Goal: Task Accomplishment & Management: Complete application form

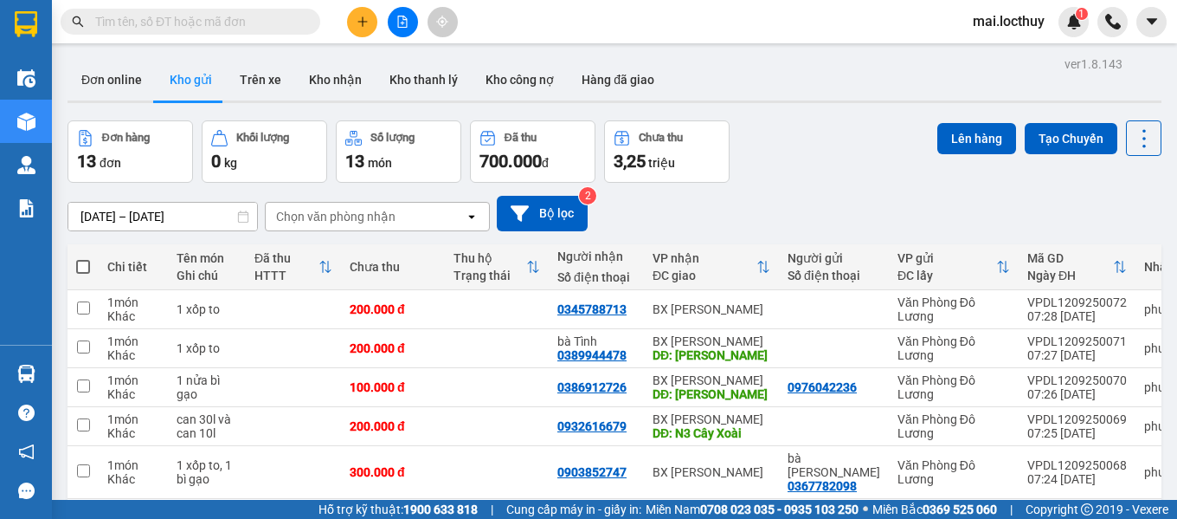
click at [422, 223] on div "Chọn văn phòng nhận" at bounding box center [365, 217] width 199 height 28
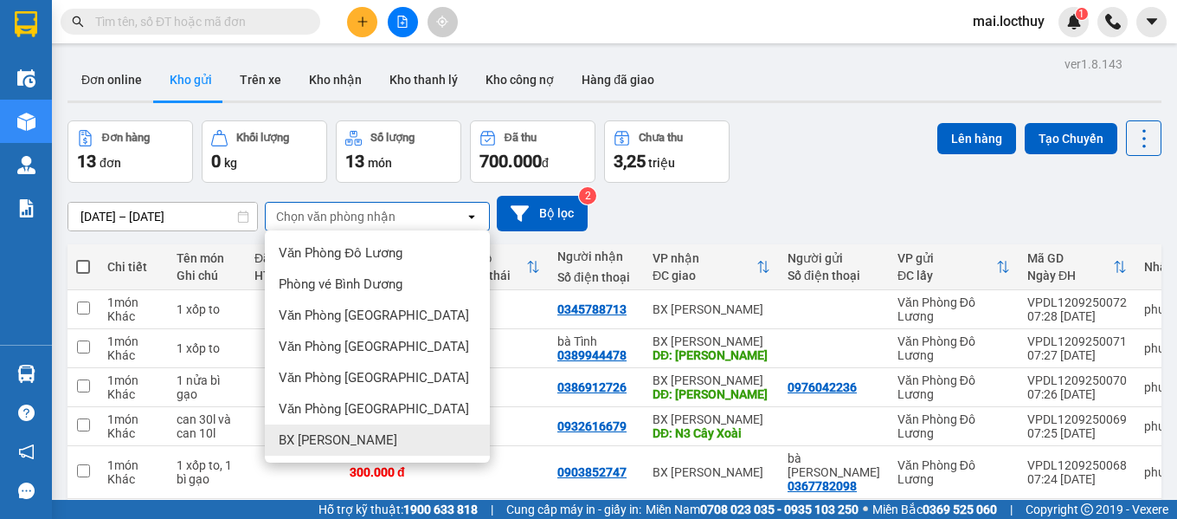
click at [351, 437] on span "BX [PERSON_NAME]" at bounding box center [338, 439] width 119 height 17
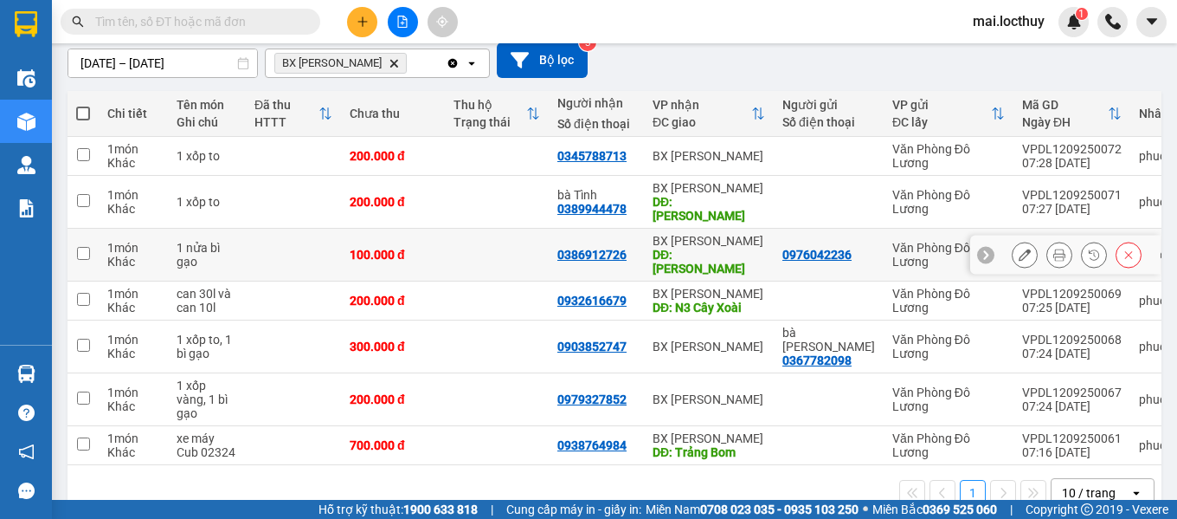
scroll to position [155, 0]
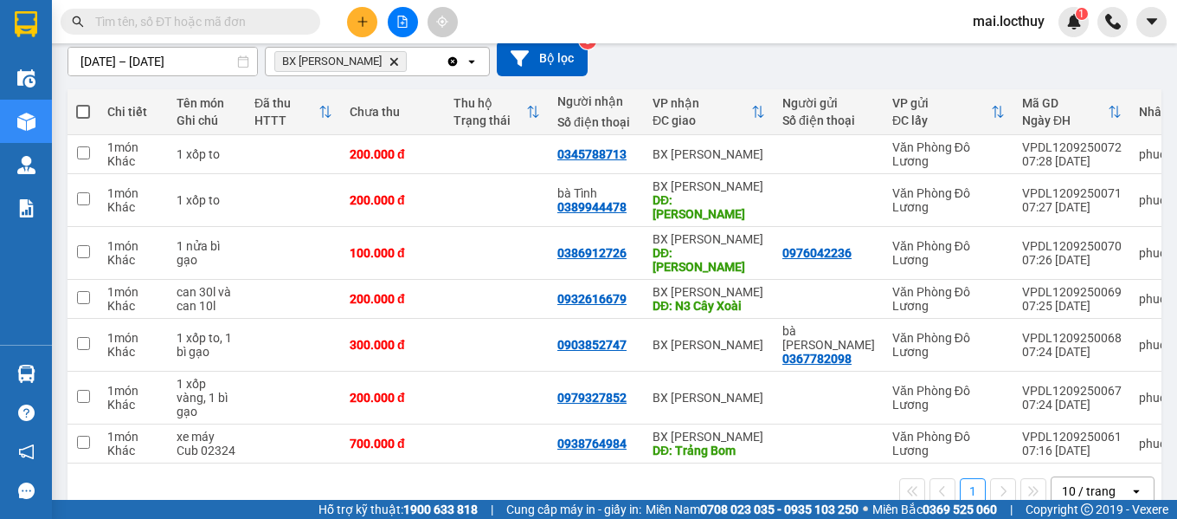
click at [1076, 482] on div "10 / trang" at bounding box center [1089, 490] width 54 height 17
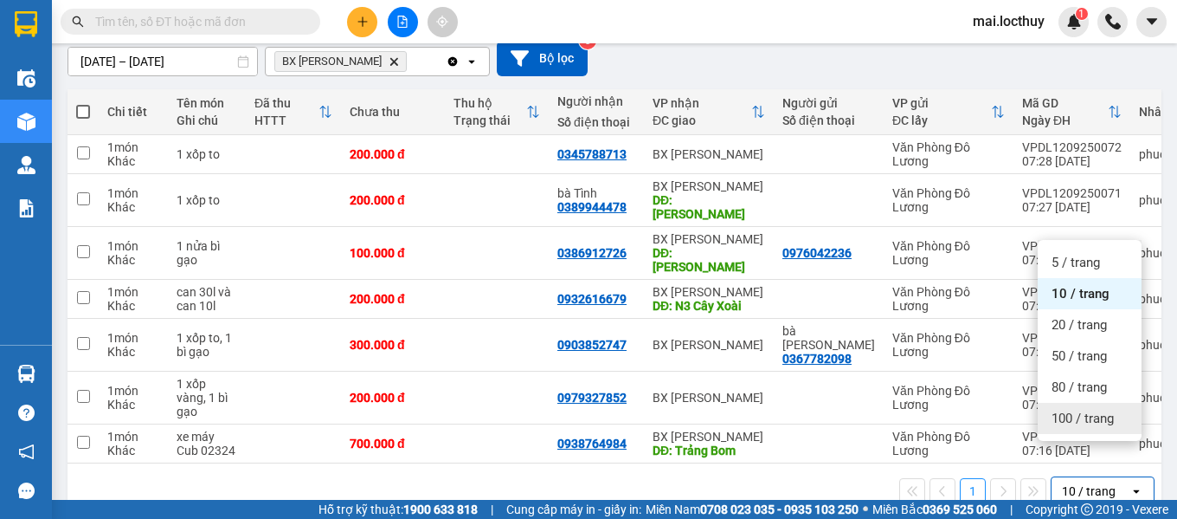
click at [1076, 425] on span "100 / trang" at bounding box center [1083, 417] width 62 height 17
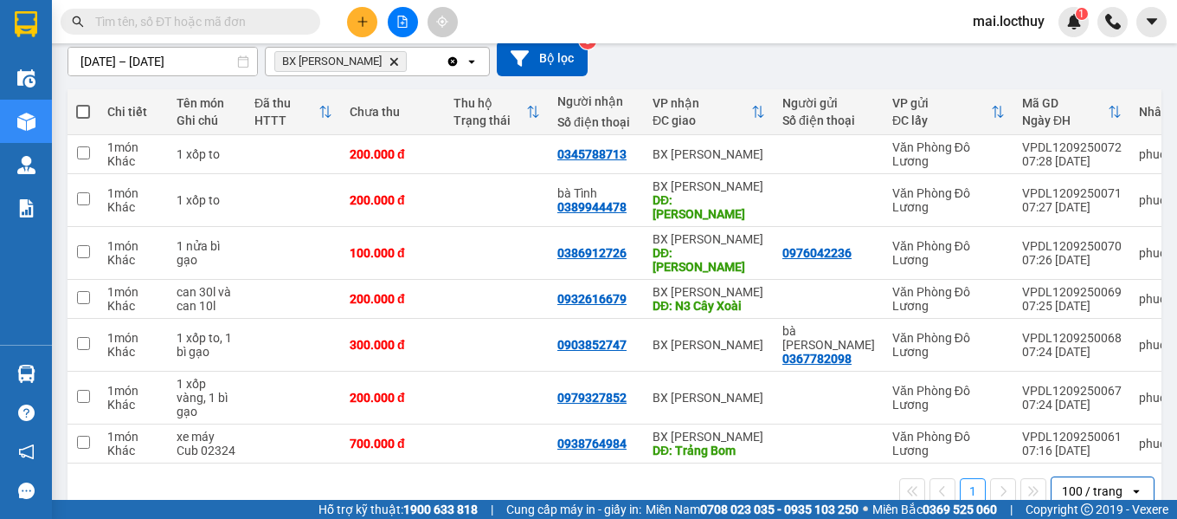
click at [88, 111] on span at bounding box center [83, 112] width 14 height 14
click at [83, 103] on input "checkbox" at bounding box center [83, 103] width 0 height 0
checkbox input "true"
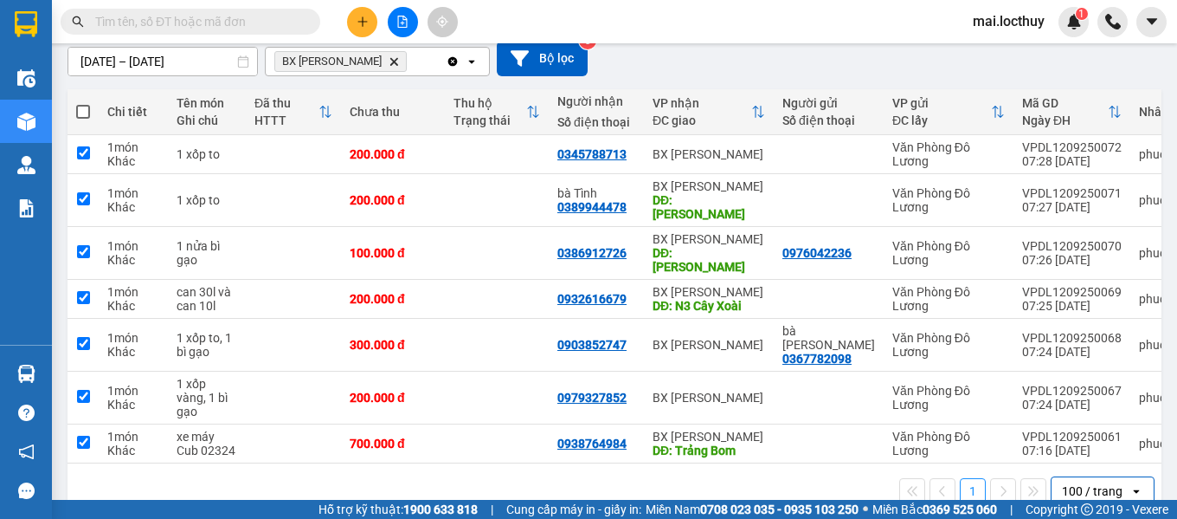
checkbox input "true"
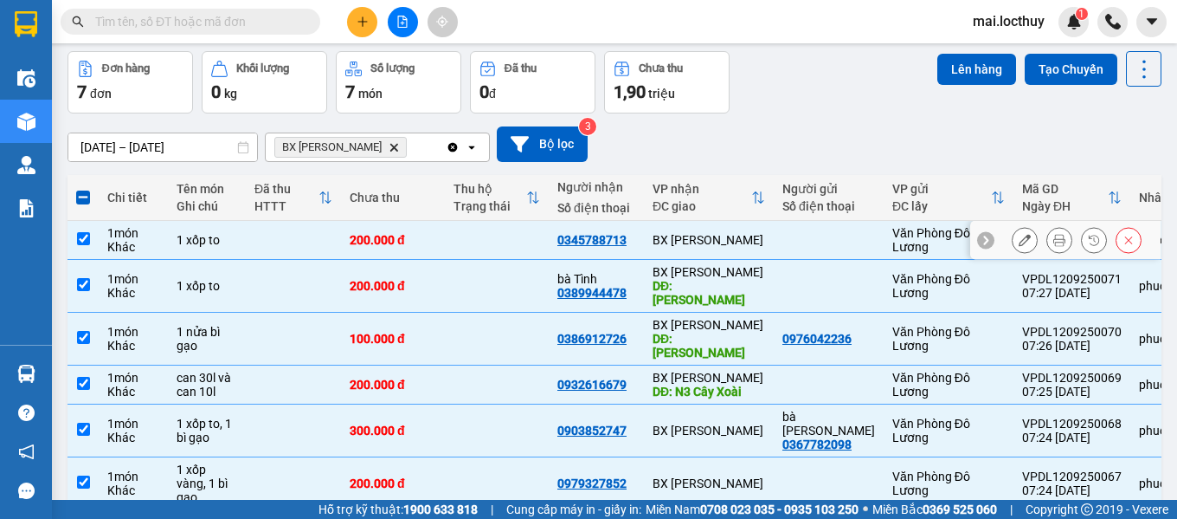
scroll to position [0, 0]
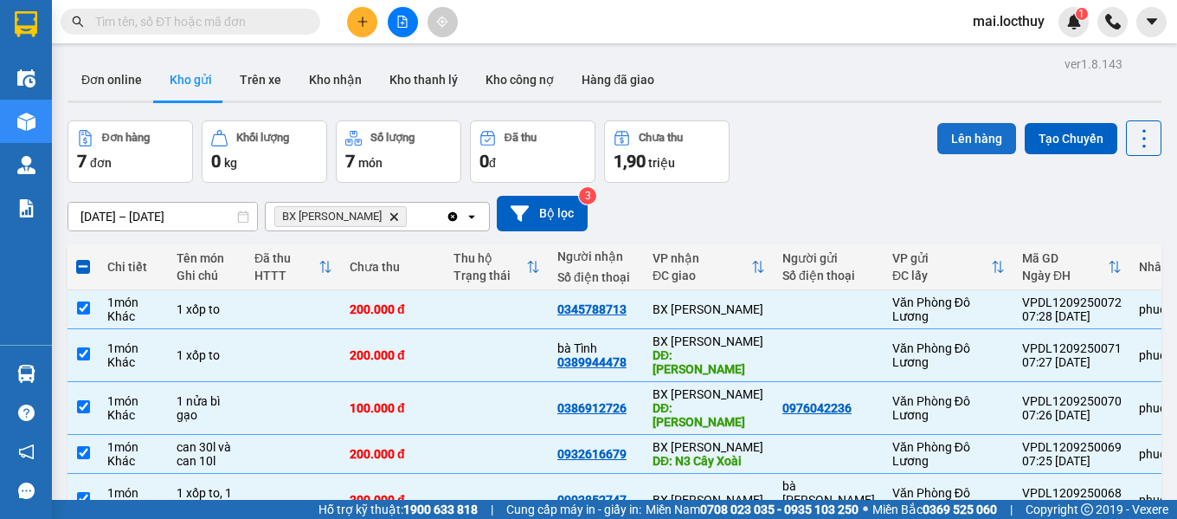
click at [948, 143] on button "Lên hàng" at bounding box center [977, 138] width 79 height 31
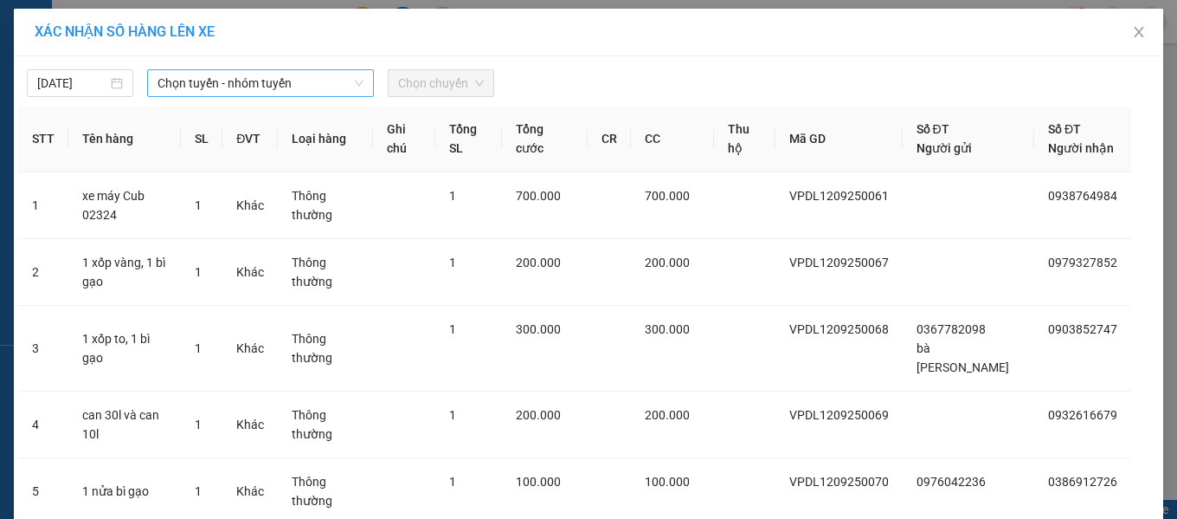
click at [226, 92] on span "Chọn tuyến - nhóm tuyến" at bounding box center [261, 83] width 206 height 26
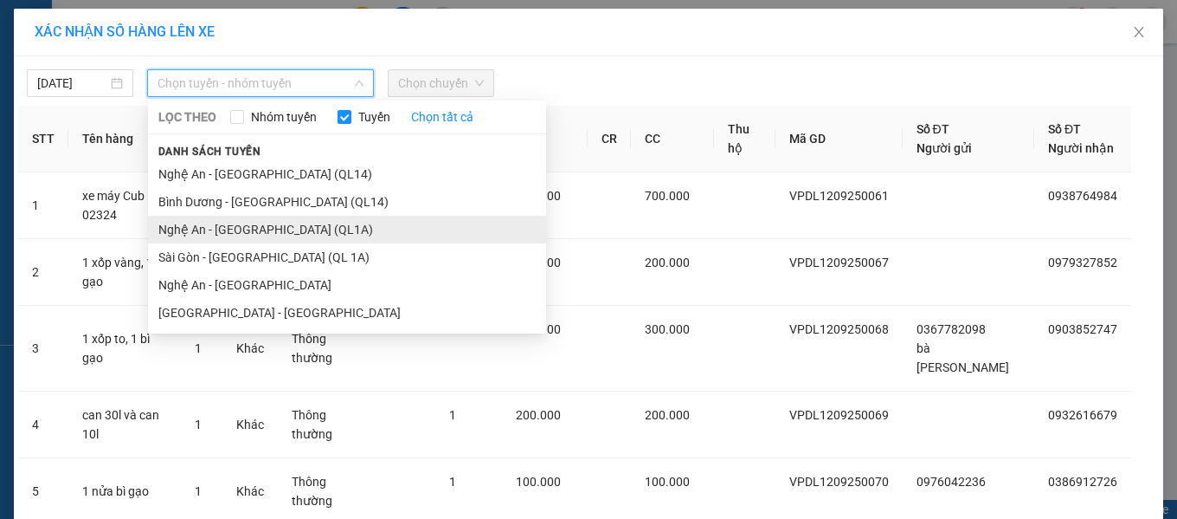
click at [252, 229] on li "Nghệ An - [GEOGRAPHIC_DATA] (QL1A)" at bounding box center [347, 230] width 398 height 28
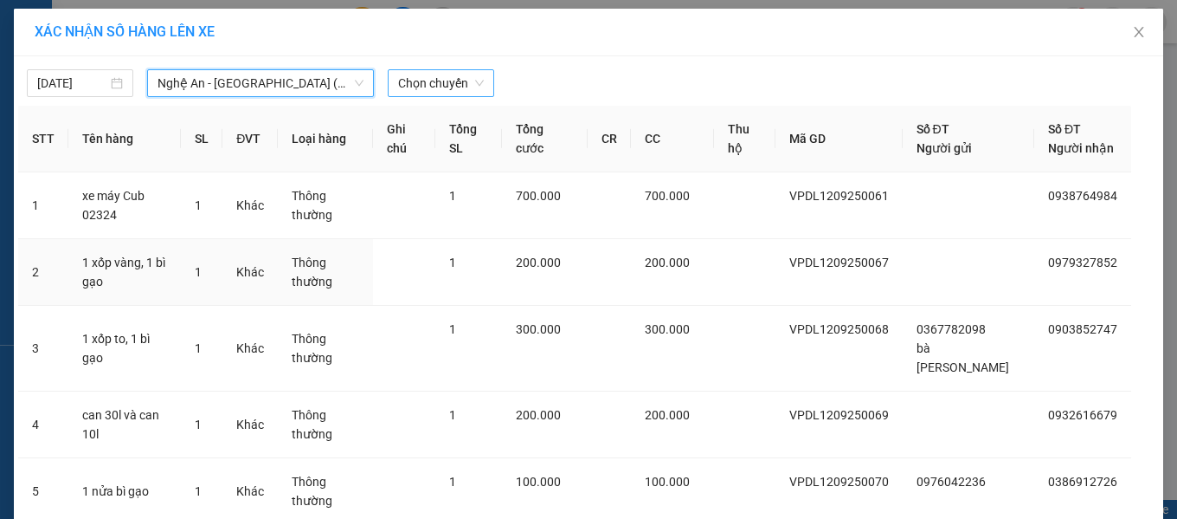
click at [420, 86] on span "Chọn chuyến" at bounding box center [441, 83] width 86 height 26
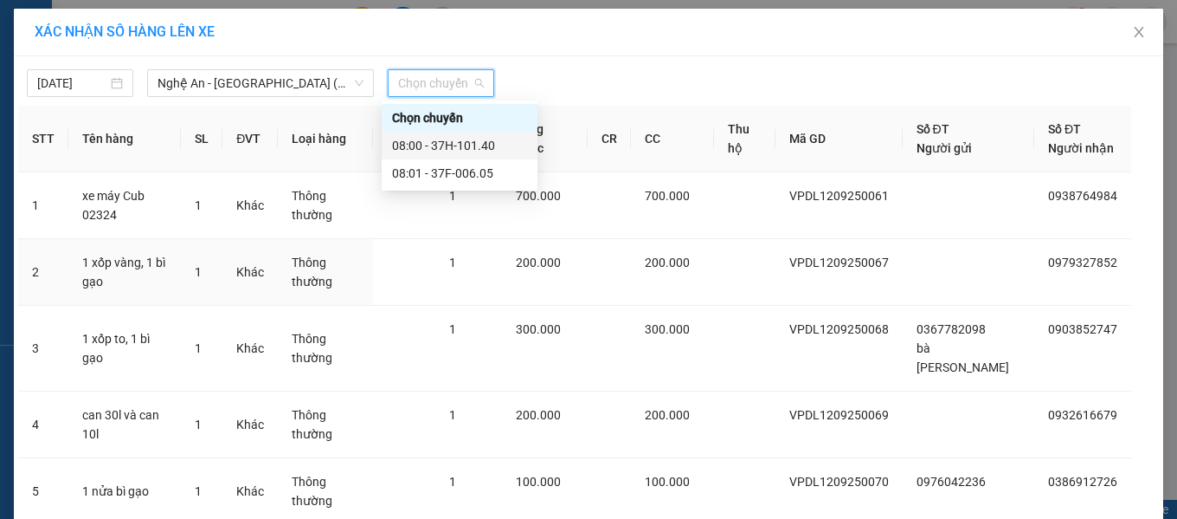
click at [456, 140] on div "08:00 - 37H-101.40" at bounding box center [459, 145] width 135 height 19
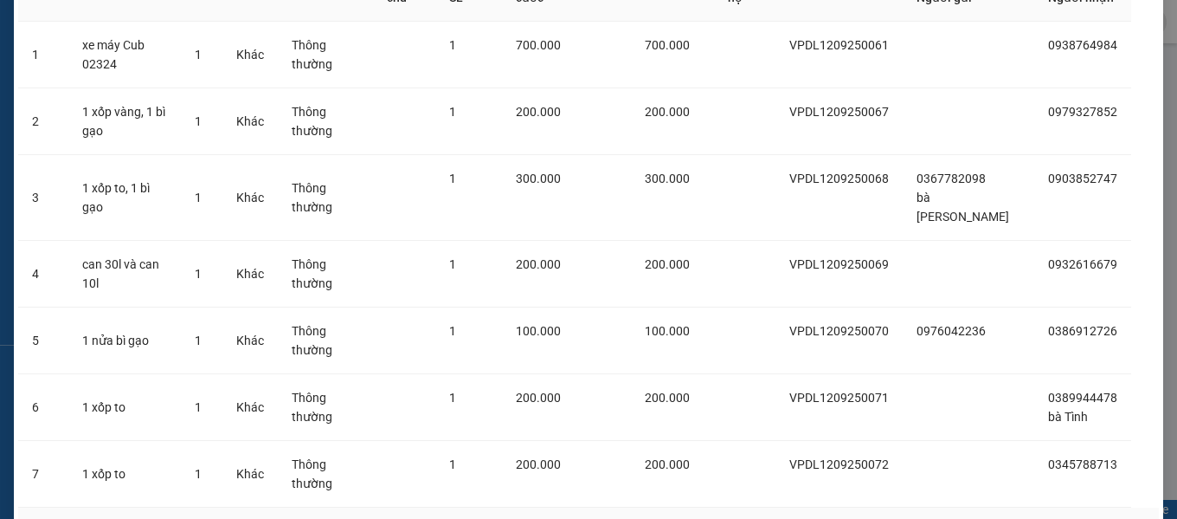
scroll to position [190, 0]
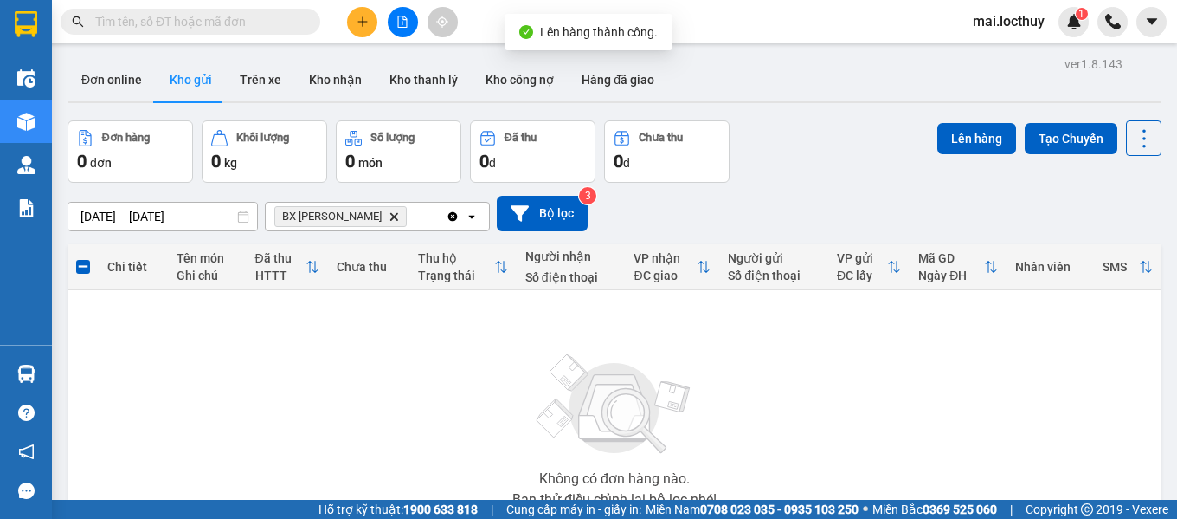
click at [389, 217] on icon "Delete" at bounding box center [394, 216] width 10 height 10
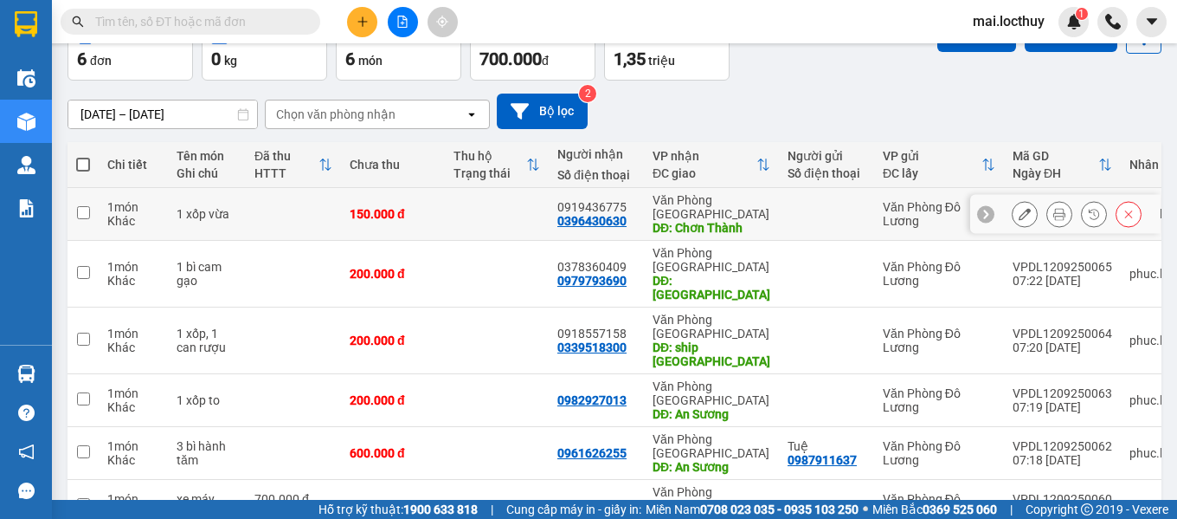
scroll to position [116, 0]
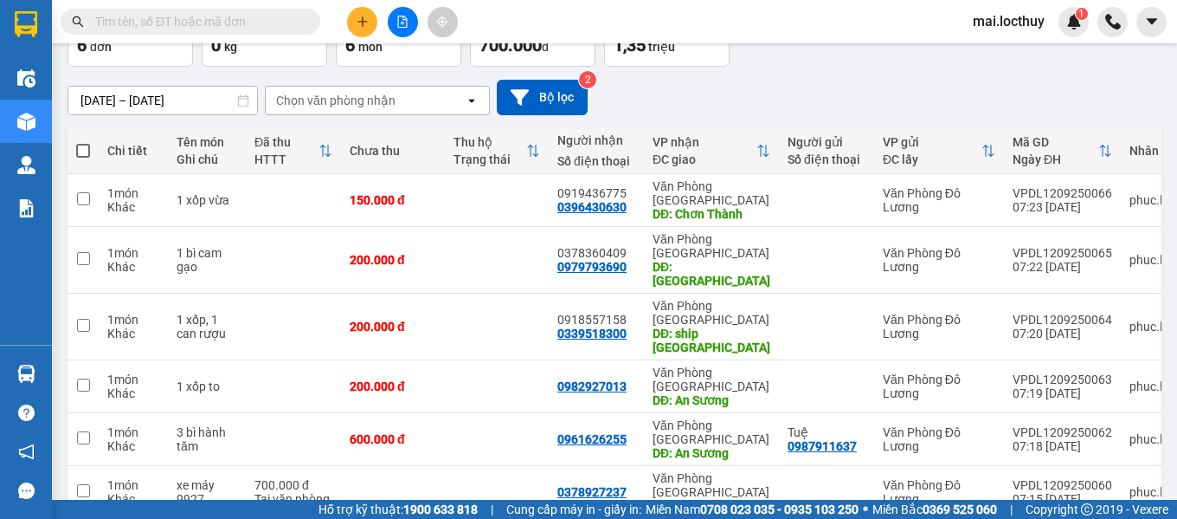
click at [91, 151] on th at bounding box center [83, 151] width 31 height 46
click at [81, 147] on span at bounding box center [83, 151] width 14 height 14
click at [83, 142] on input "checkbox" at bounding box center [83, 142] width 0 height 0
checkbox input "true"
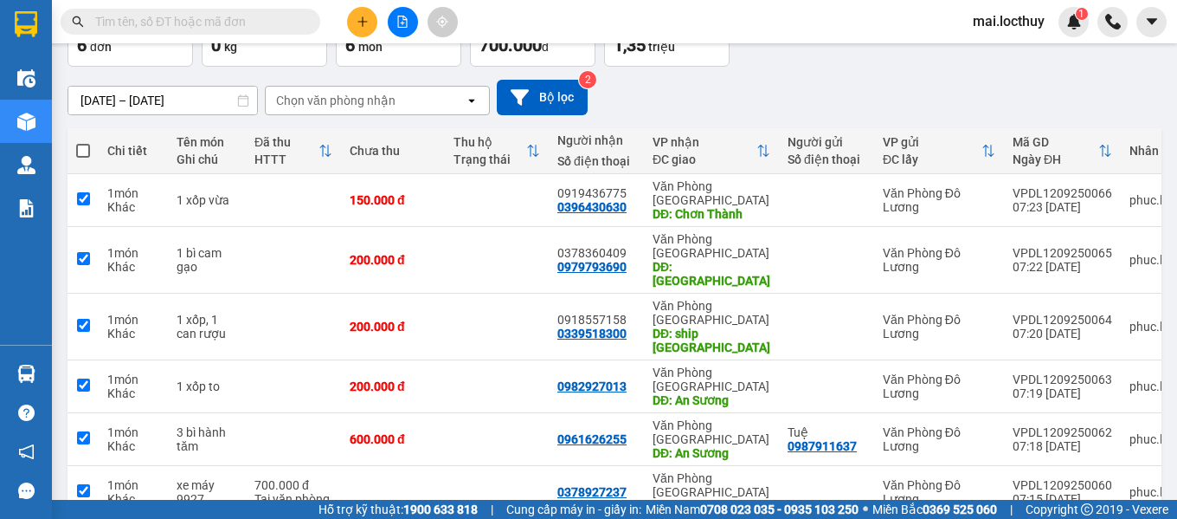
checkbox input "true"
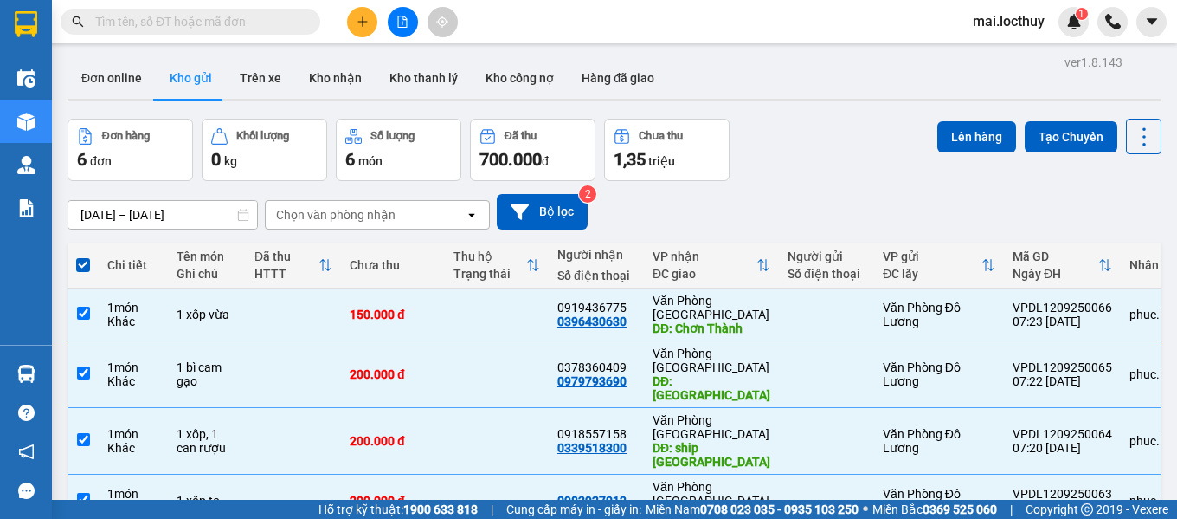
scroll to position [0, 0]
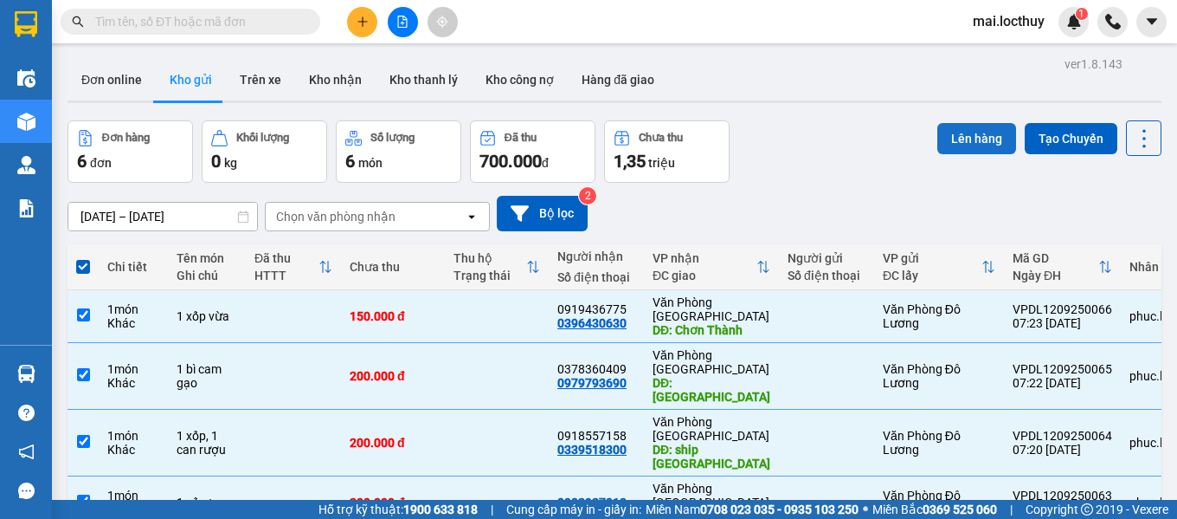
click at [943, 139] on button "Lên hàng" at bounding box center [977, 138] width 79 height 31
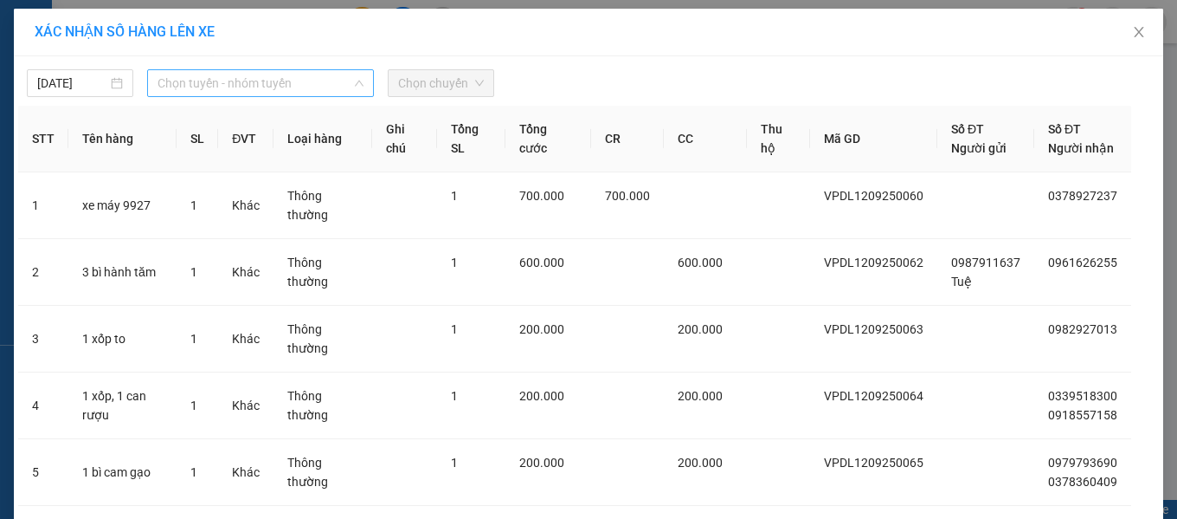
click at [233, 87] on span "Chọn tuyến - nhóm tuyến" at bounding box center [261, 83] width 206 height 26
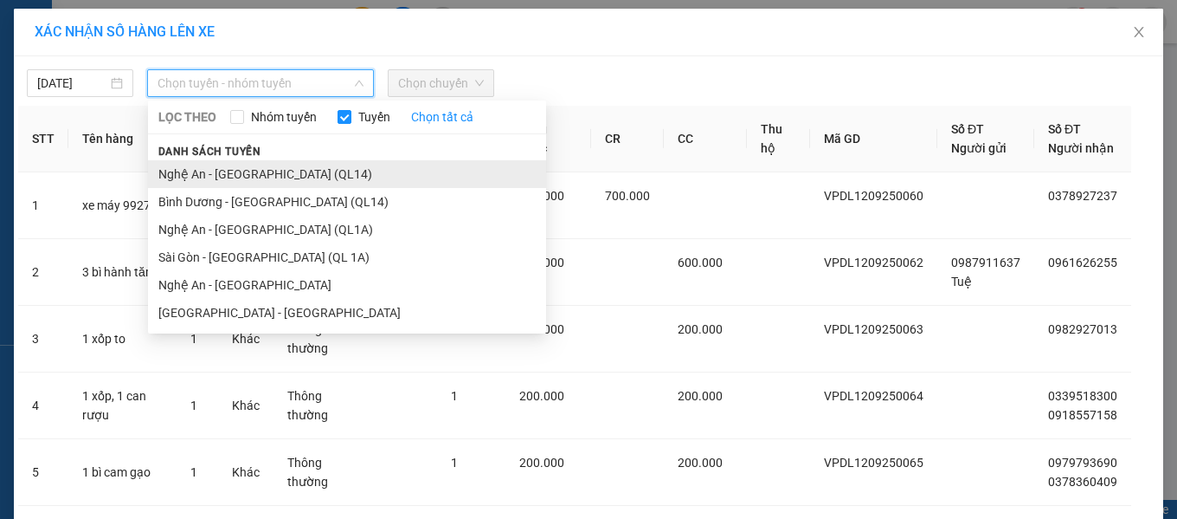
click at [241, 177] on li "Nghệ An - [GEOGRAPHIC_DATA] (QL14)" at bounding box center [347, 174] width 398 height 28
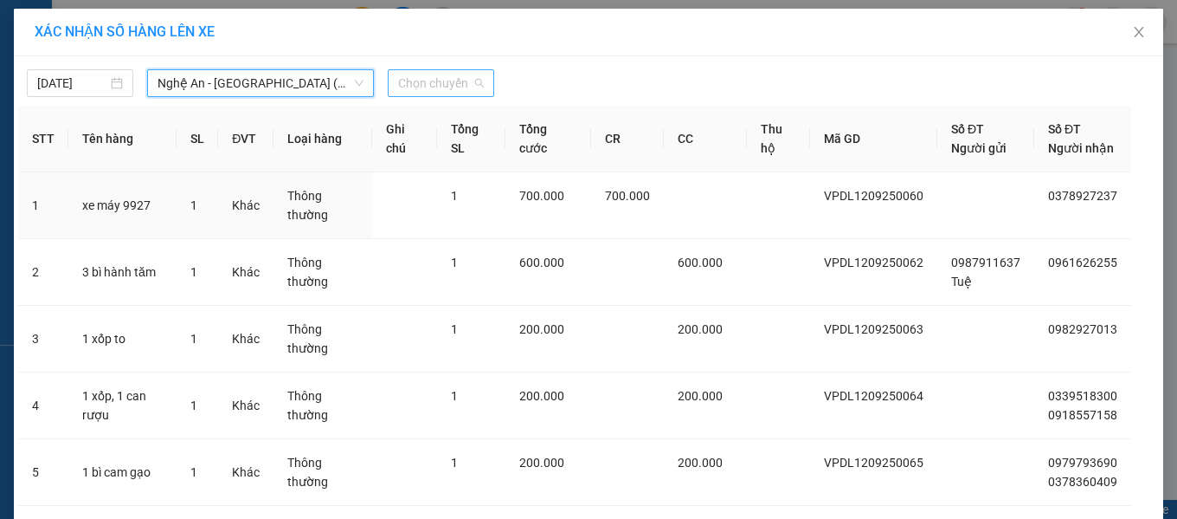
click at [411, 83] on span "Chọn chuyến" at bounding box center [441, 83] width 86 height 26
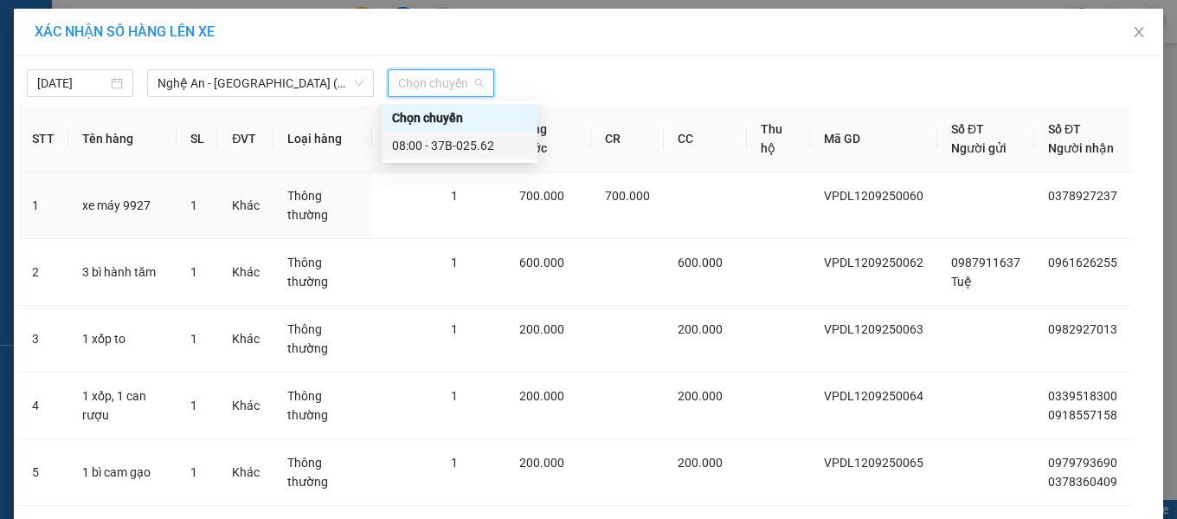
click at [438, 152] on div "08:00 - 37B-025.62" at bounding box center [459, 145] width 135 height 19
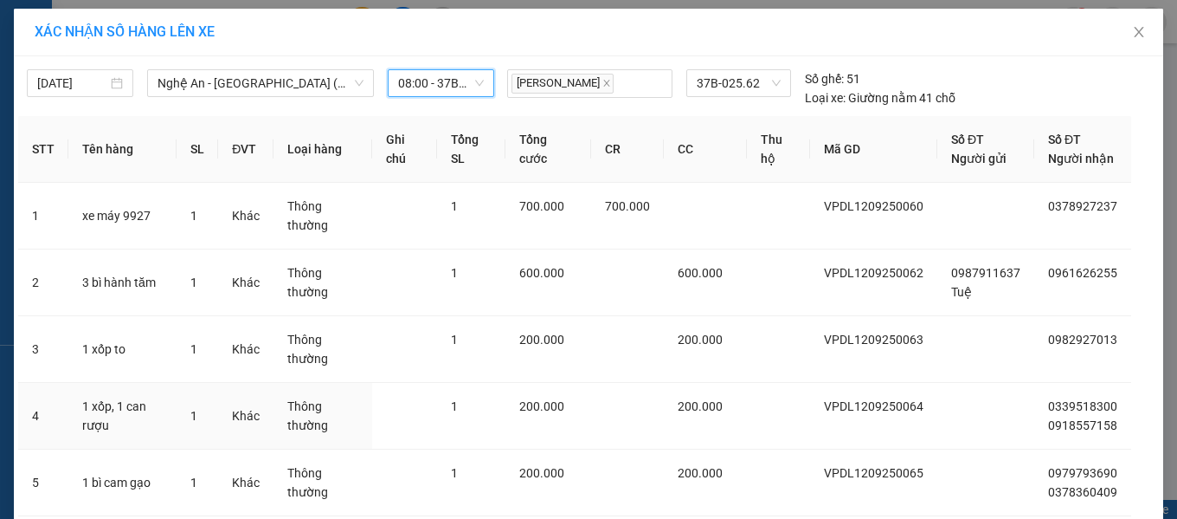
scroll to position [190, 0]
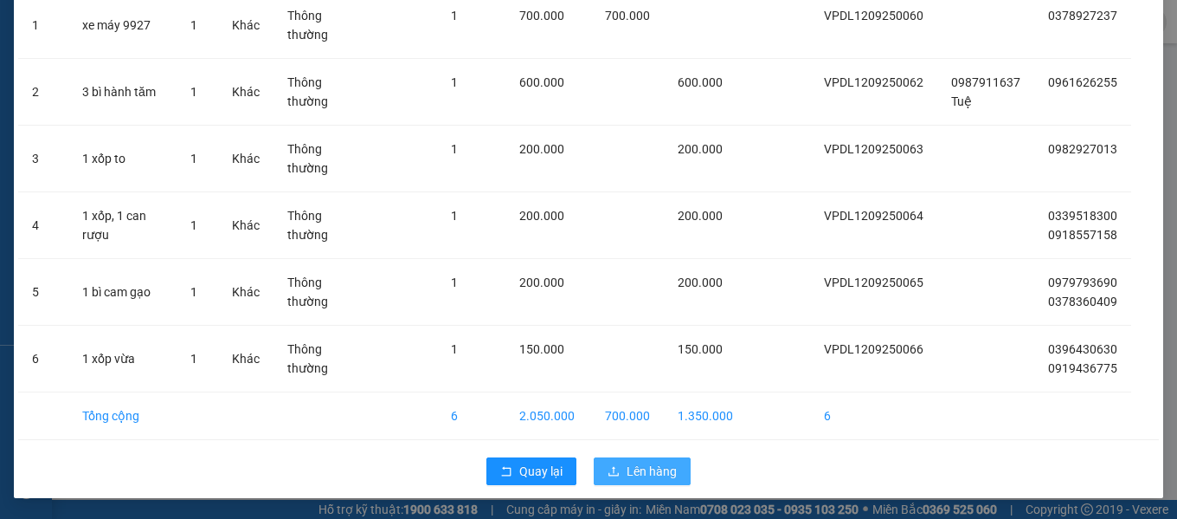
click at [618, 474] on button "Lên hàng" at bounding box center [642, 471] width 97 height 28
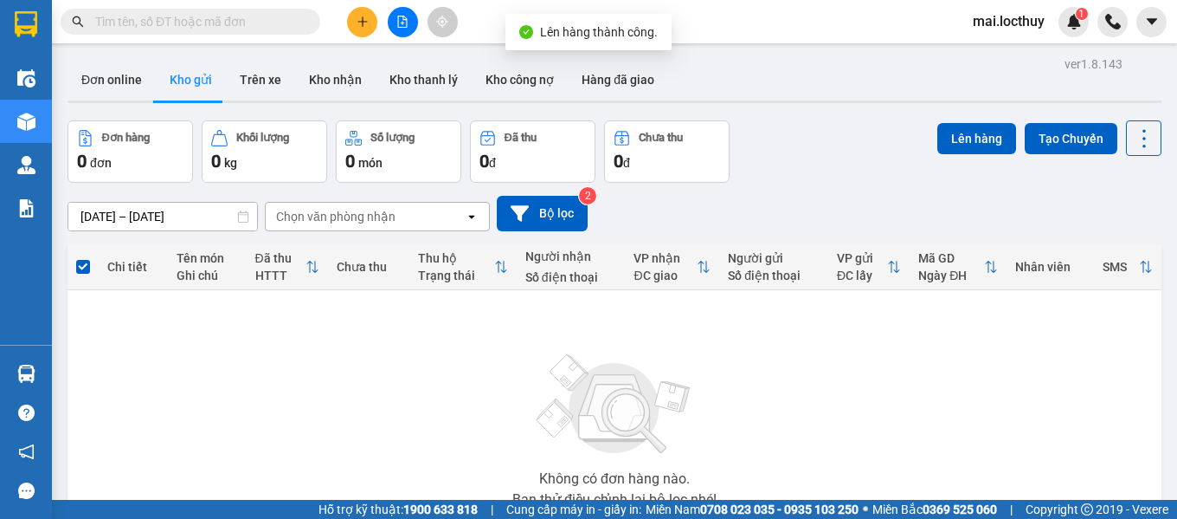
click at [800, 210] on div "[DATE] – [DATE] Press the down arrow key to interact with the calendar and sele…" at bounding box center [615, 213] width 1094 height 35
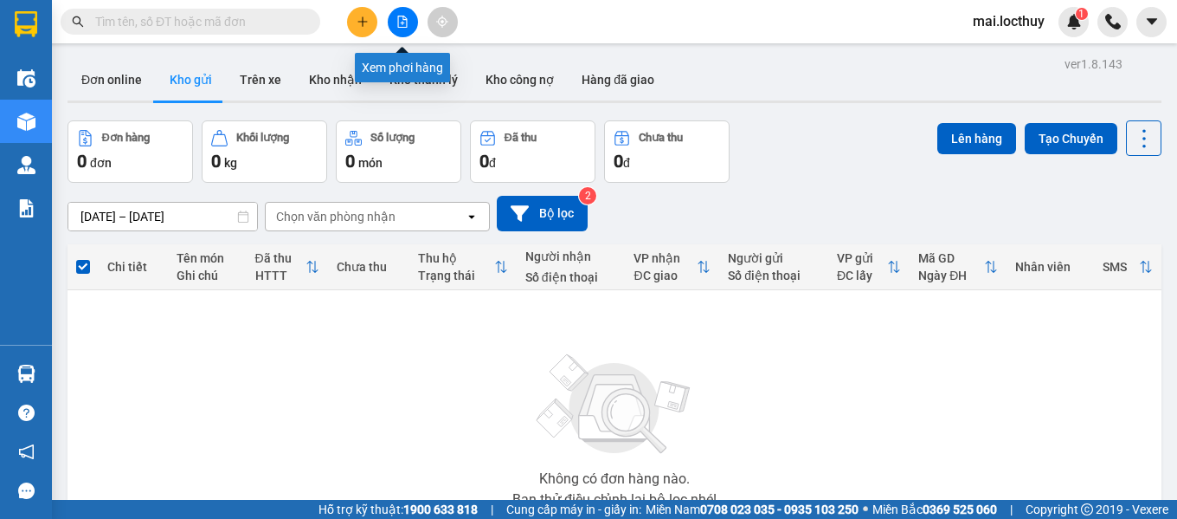
click at [399, 30] on button at bounding box center [403, 22] width 30 height 30
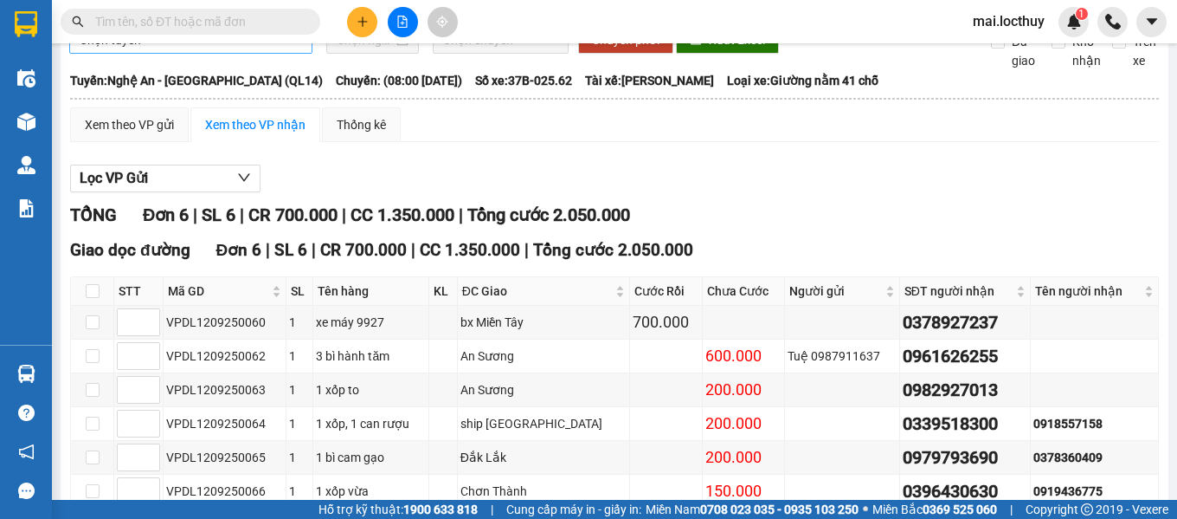
scroll to position [29, 0]
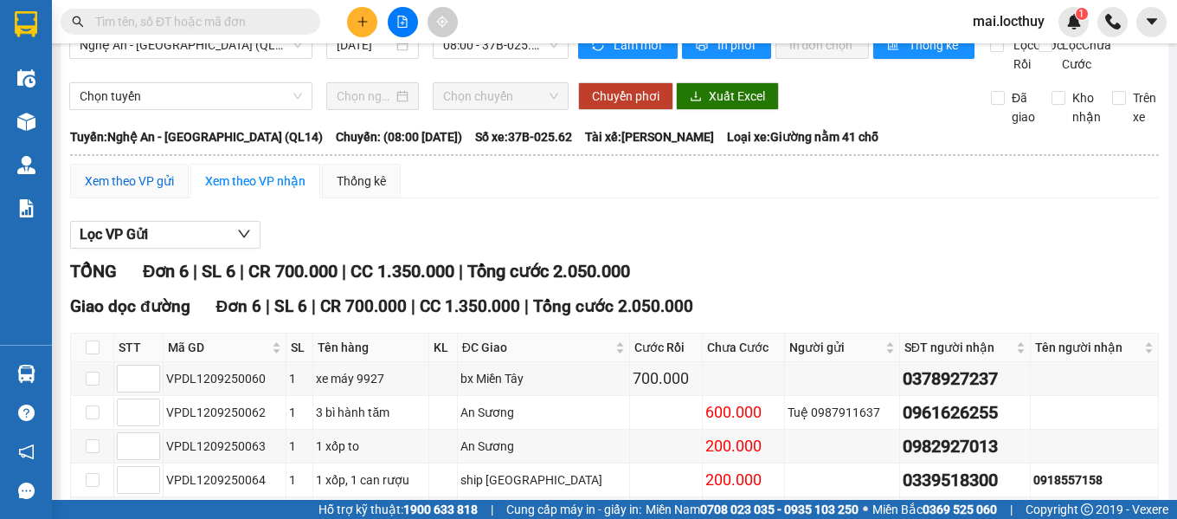
click at [129, 190] on div "Xem theo VP gửi" at bounding box center [129, 180] width 89 height 19
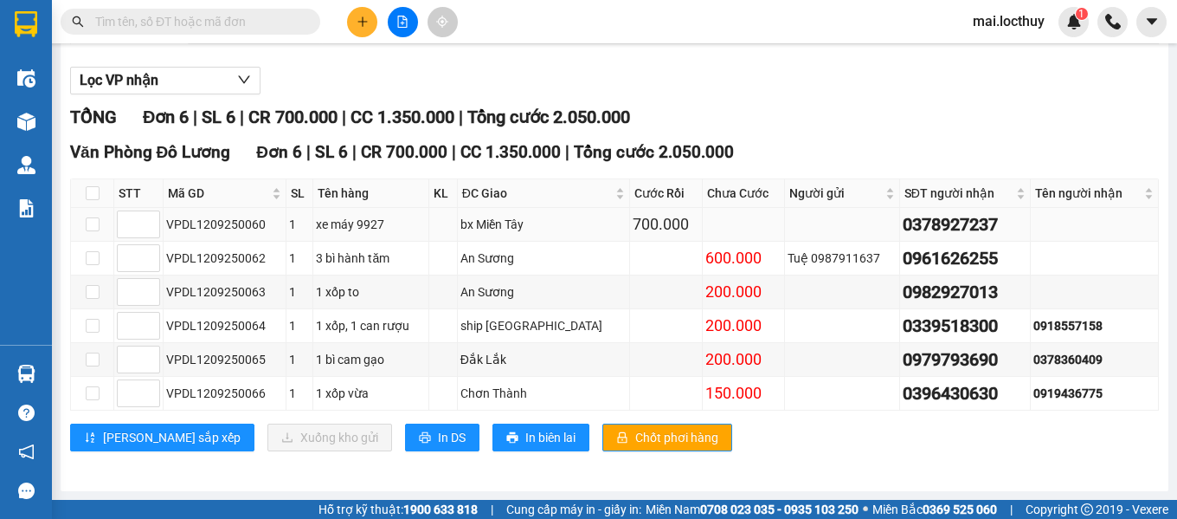
scroll to position [203, 0]
click at [93, 260] on input "checkbox" at bounding box center [93, 258] width 14 height 14
checkbox input "true"
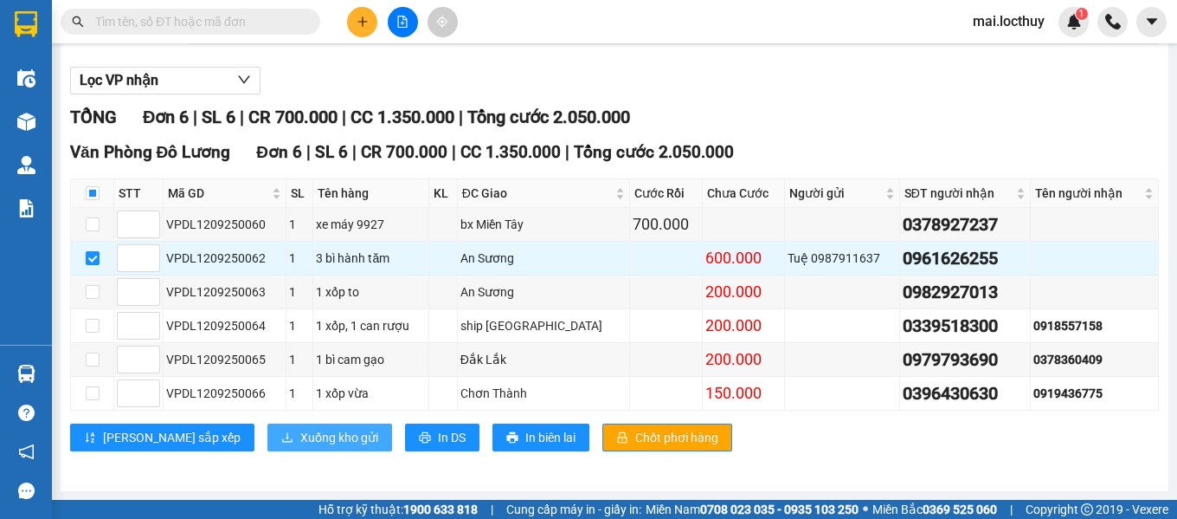
click at [300, 443] on span "Xuống kho gửi" at bounding box center [339, 437] width 78 height 19
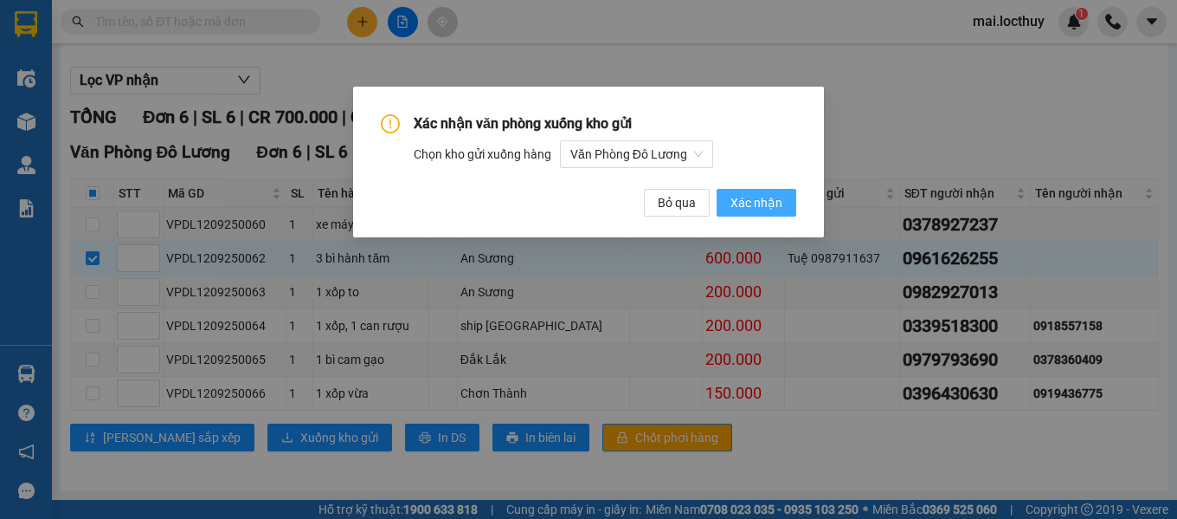
click at [737, 207] on span "Xác nhận" at bounding box center [757, 202] width 52 height 19
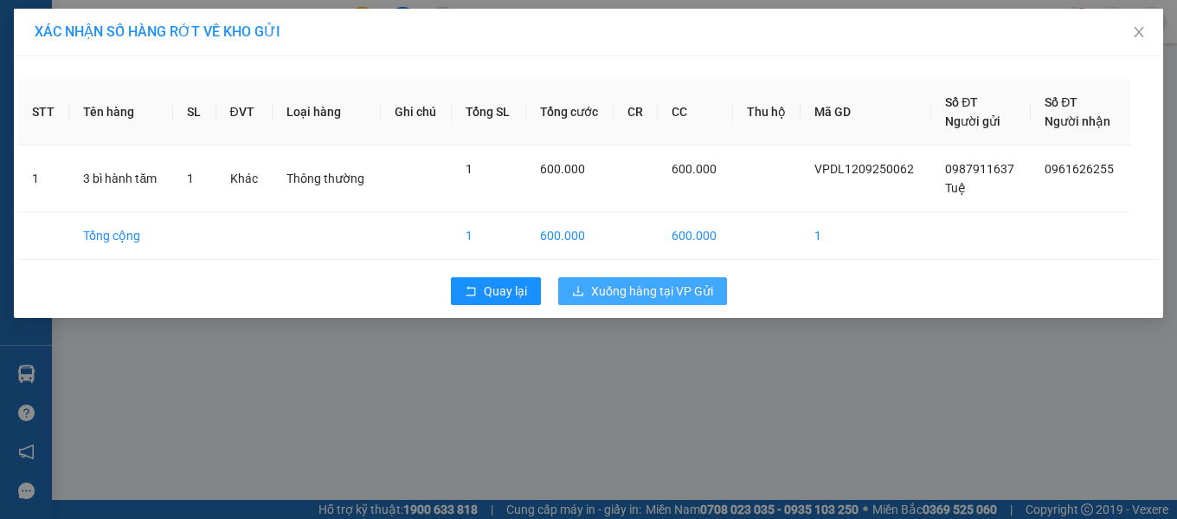
click at [629, 293] on span "Xuống hàng tại VP Gửi" at bounding box center [652, 290] width 122 height 19
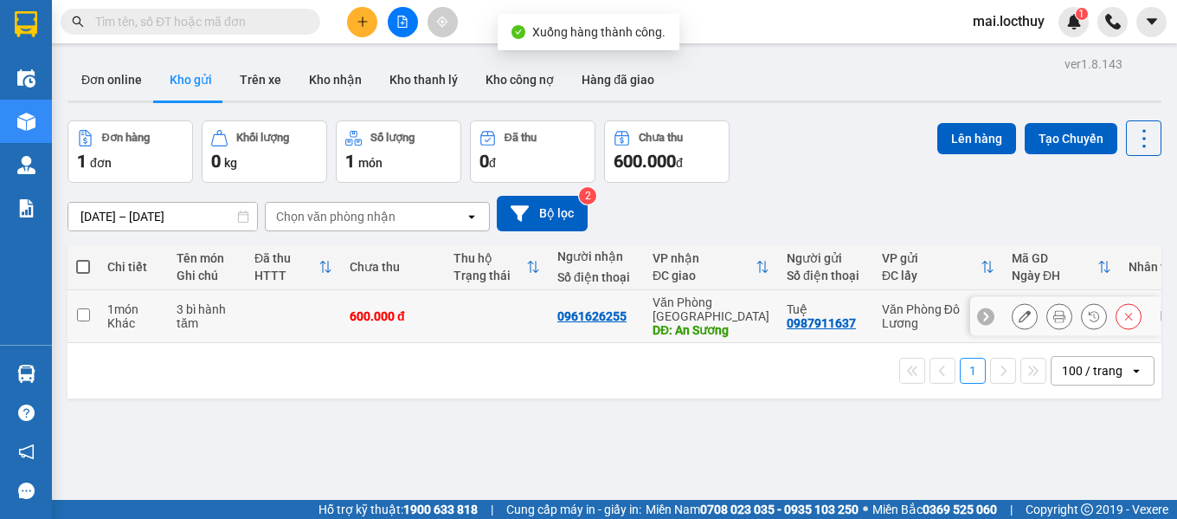
click at [1019, 312] on icon at bounding box center [1025, 316] width 12 height 12
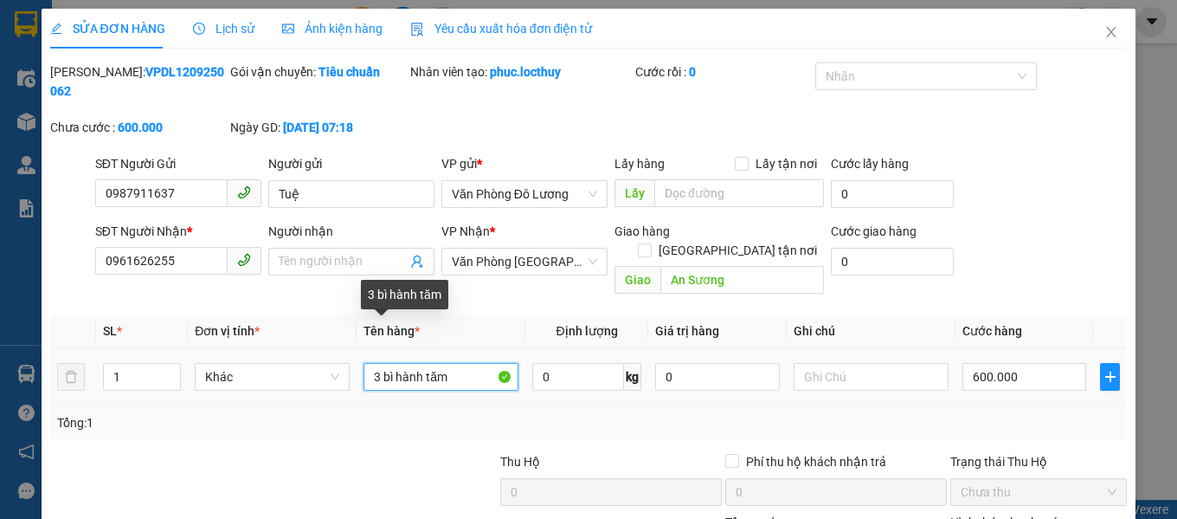
click at [441, 363] on input "3 bì hành tăm" at bounding box center [441, 377] width 155 height 28
type input "3 bì hành tăm, thu hộ 4900K"
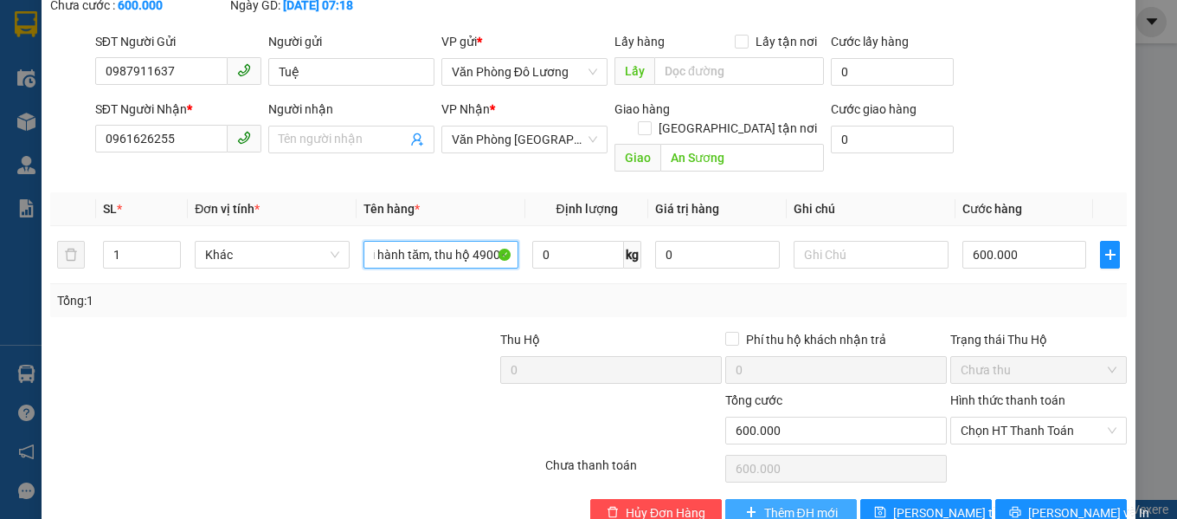
scroll to position [126, 0]
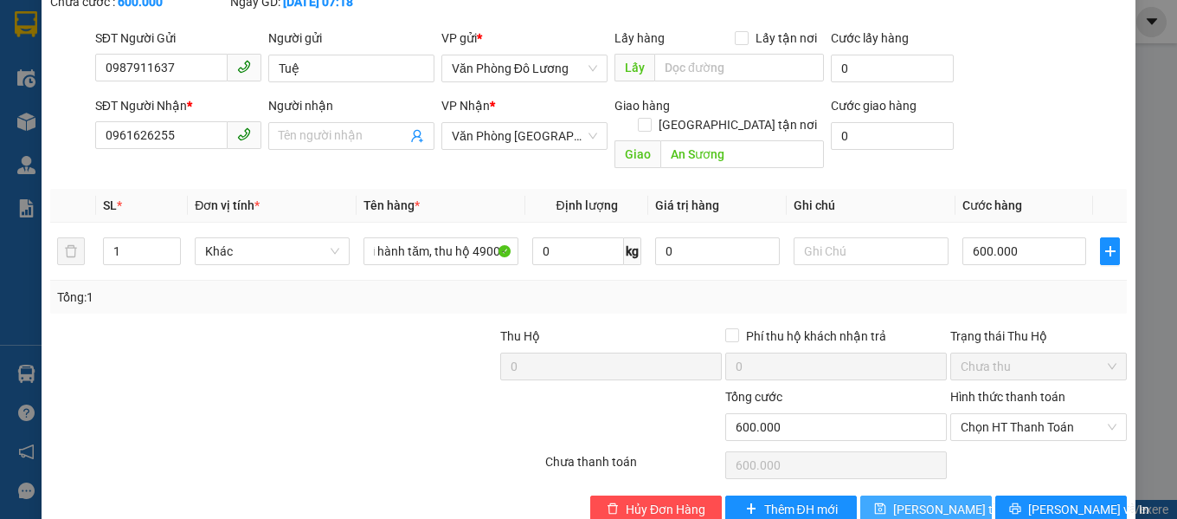
click at [906, 499] on span "[PERSON_NAME] thay đổi" at bounding box center [962, 508] width 139 height 19
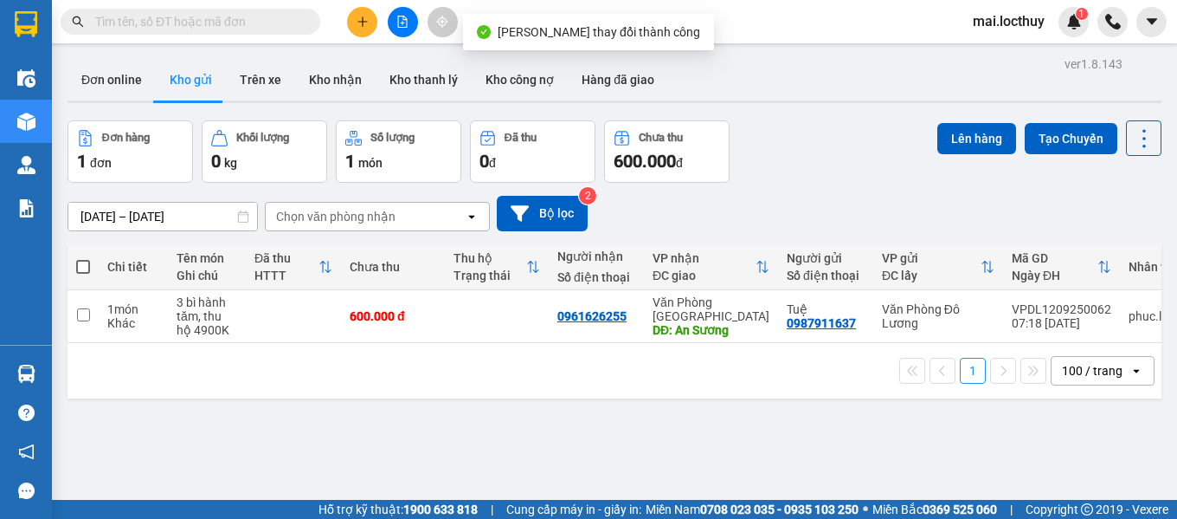
click at [86, 269] on span at bounding box center [83, 267] width 14 height 14
click at [83, 258] on input "checkbox" at bounding box center [83, 258] width 0 height 0
checkbox input "true"
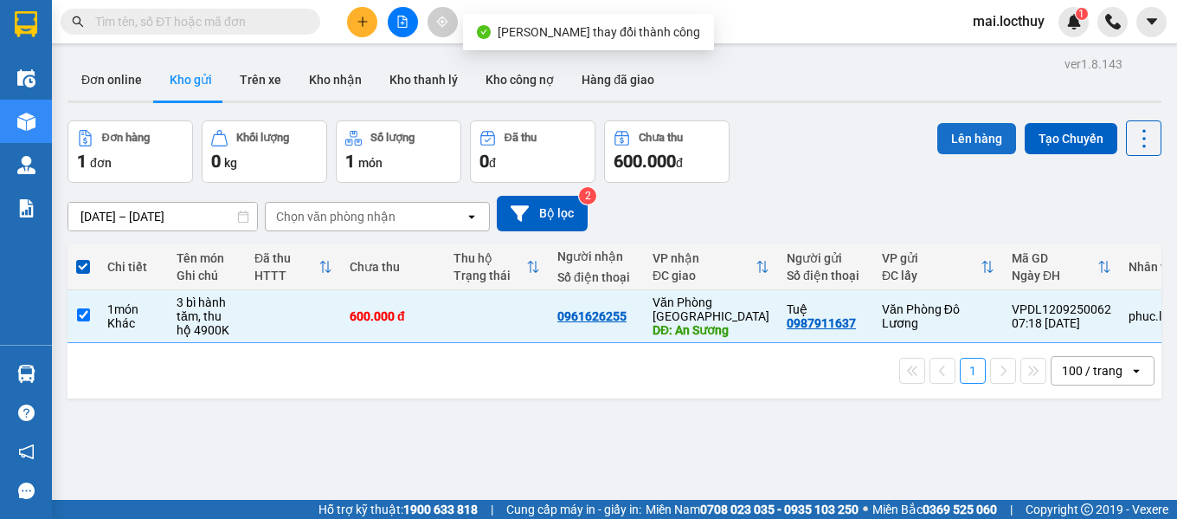
click at [954, 136] on button "Lên hàng" at bounding box center [977, 138] width 79 height 31
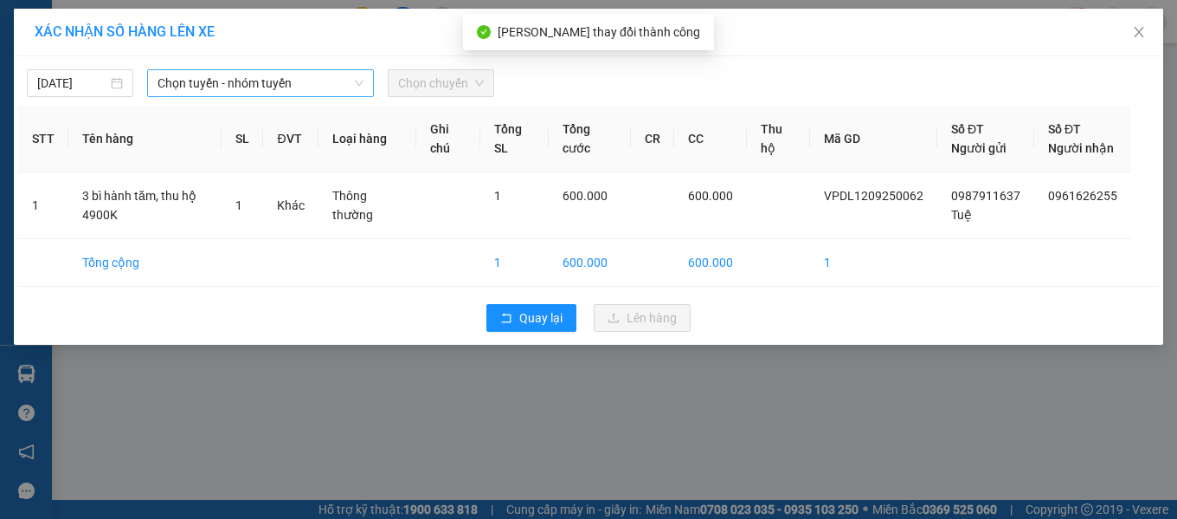
click at [219, 86] on span "Chọn tuyến - nhóm tuyến" at bounding box center [261, 83] width 206 height 26
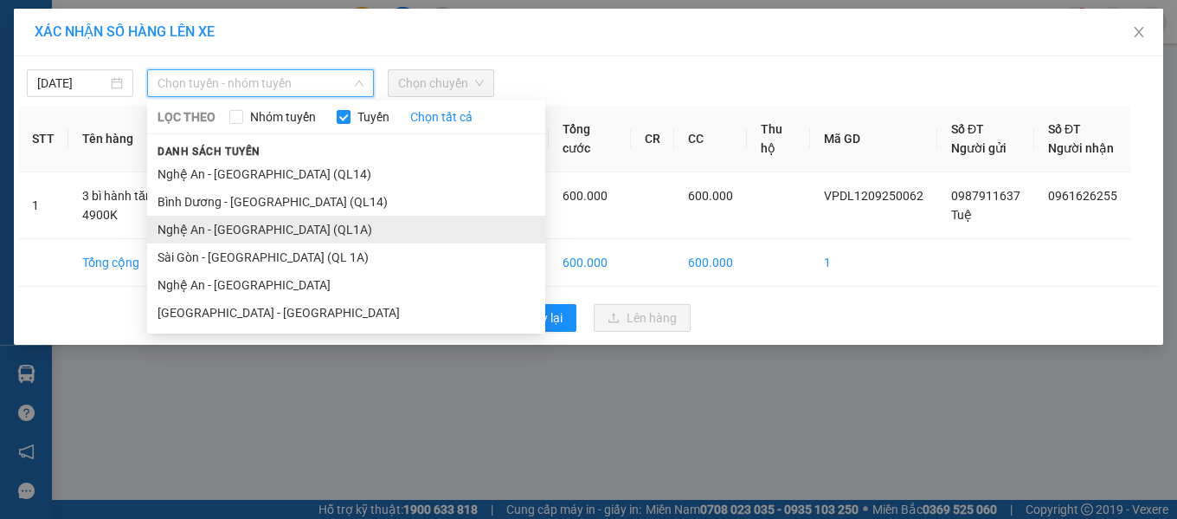
click at [255, 228] on li "Nghệ An - [GEOGRAPHIC_DATA] (QL1A)" at bounding box center [346, 230] width 398 height 28
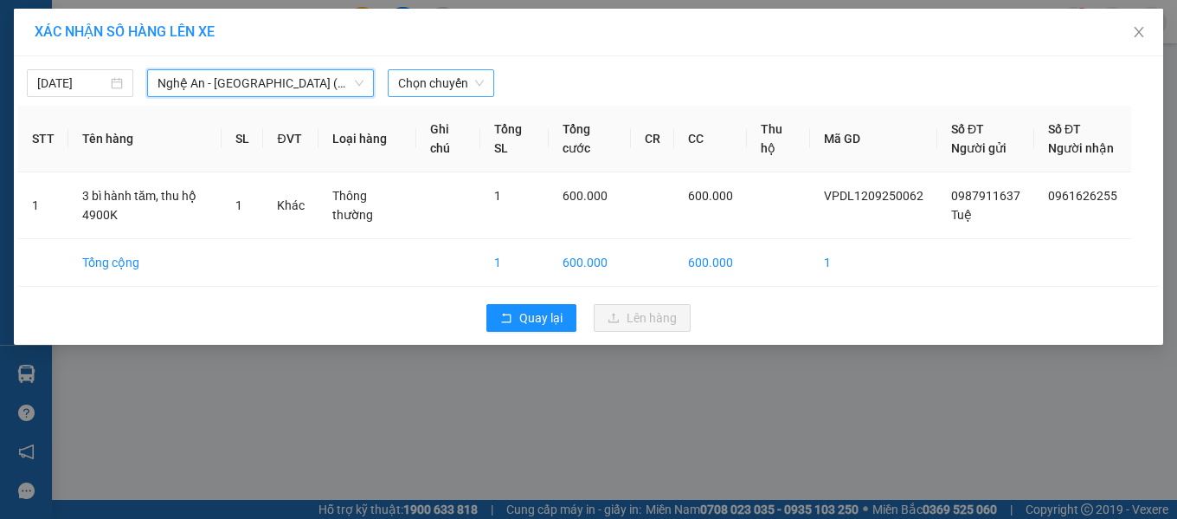
click at [440, 81] on span "Chọn chuyến" at bounding box center [441, 83] width 86 height 26
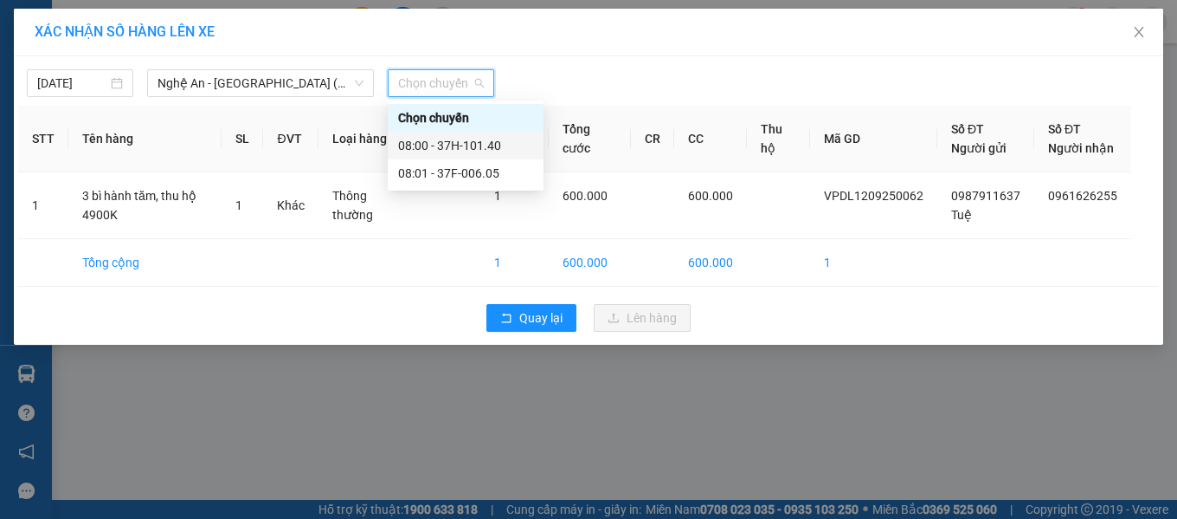
click at [461, 141] on div "08:00 - 37H-101.40" at bounding box center [465, 145] width 135 height 19
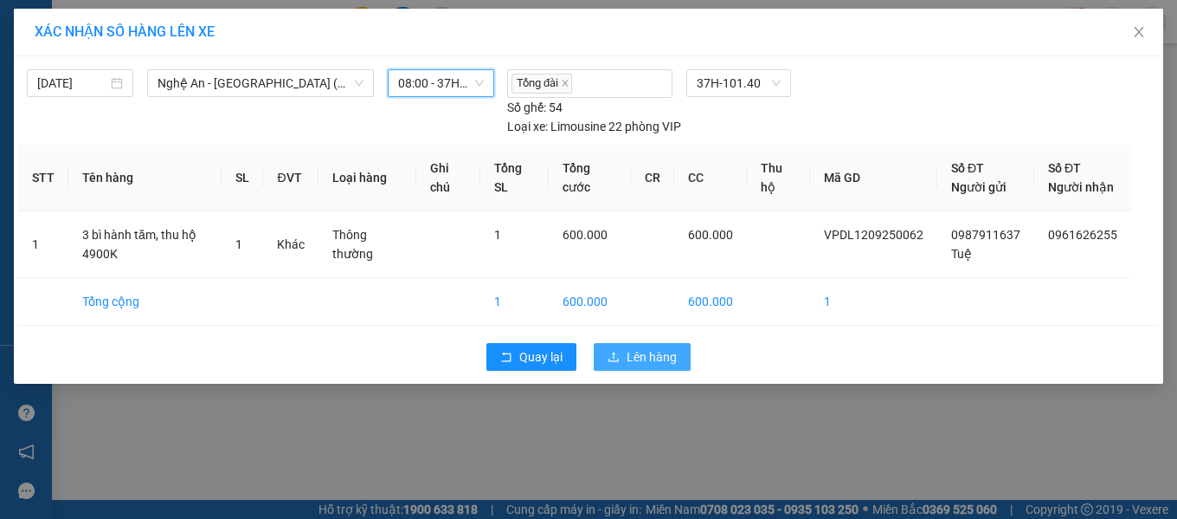
click at [619, 371] on button "Lên hàng" at bounding box center [642, 357] width 97 height 28
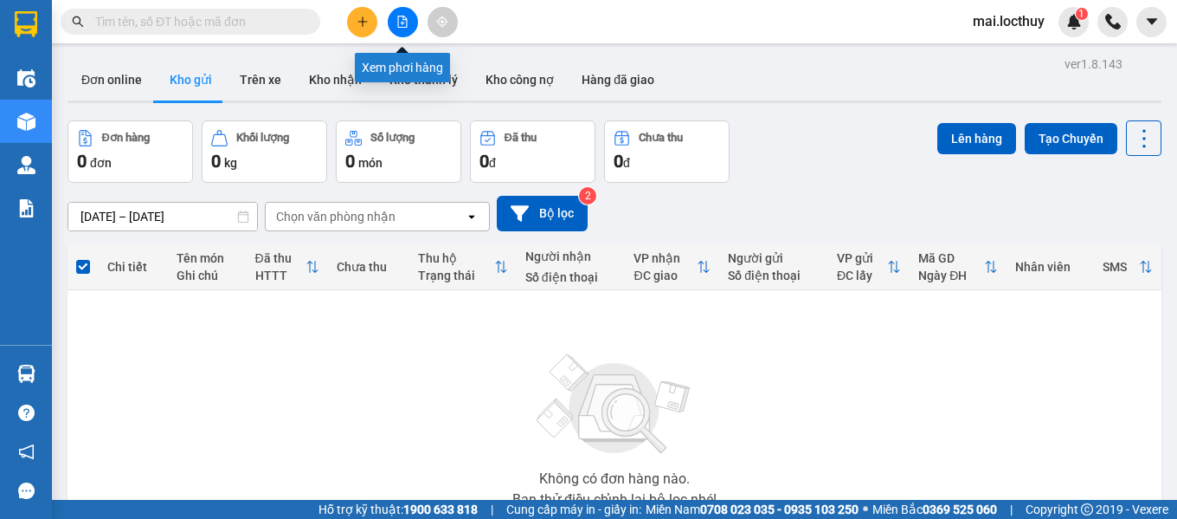
click at [404, 26] on icon "file-add" at bounding box center [402, 22] width 12 height 12
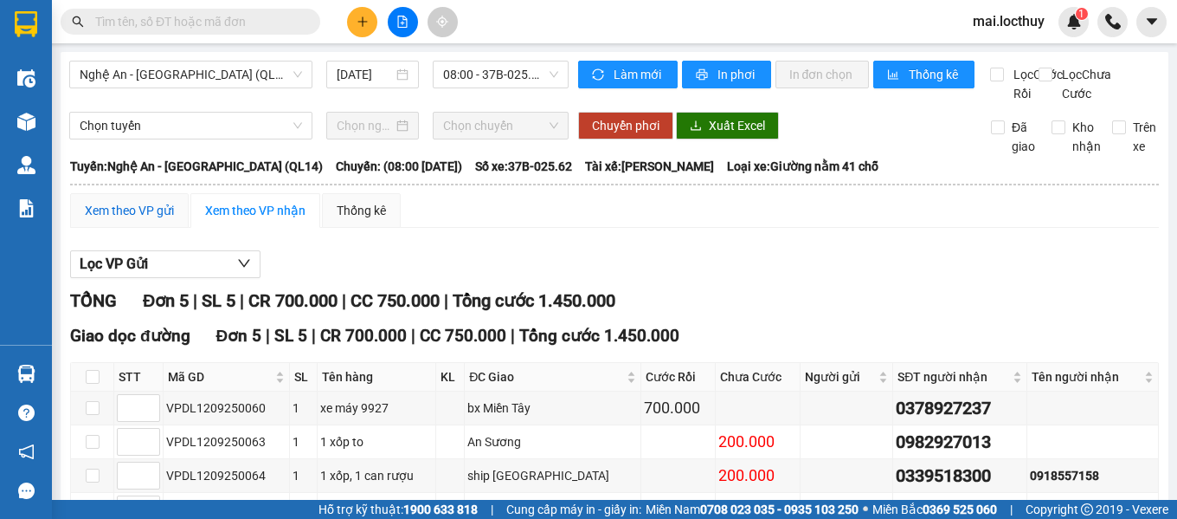
click at [145, 220] on div "Xem theo VP gửi" at bounding box center [129, 210] width 89 height 19
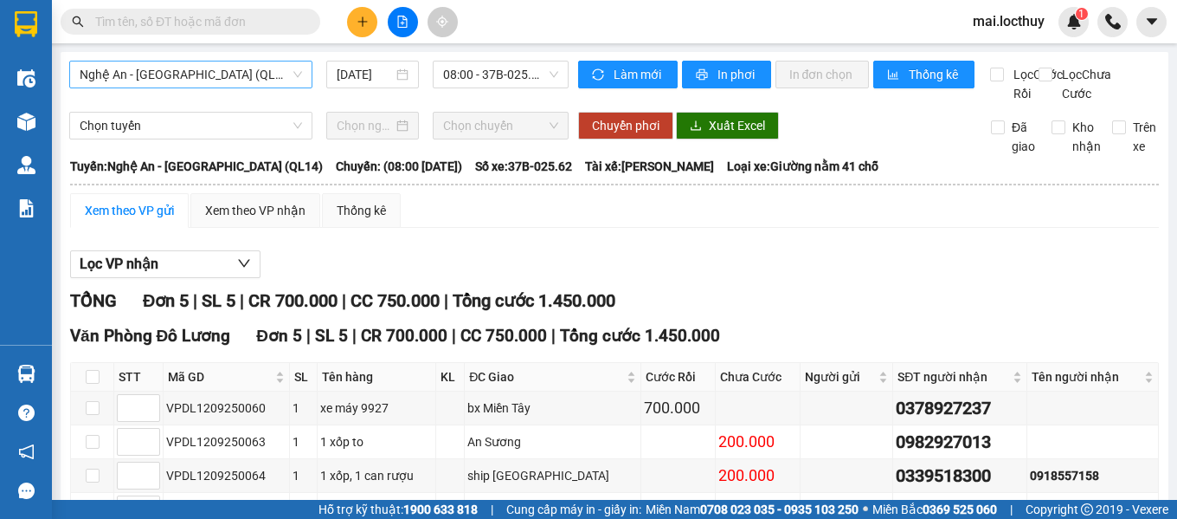
click at [293, 80] on span "Nghệ An - [GEOGRAPHIC_DATA] (QL14)" at bounding box center [191, 74] width 222 height 26
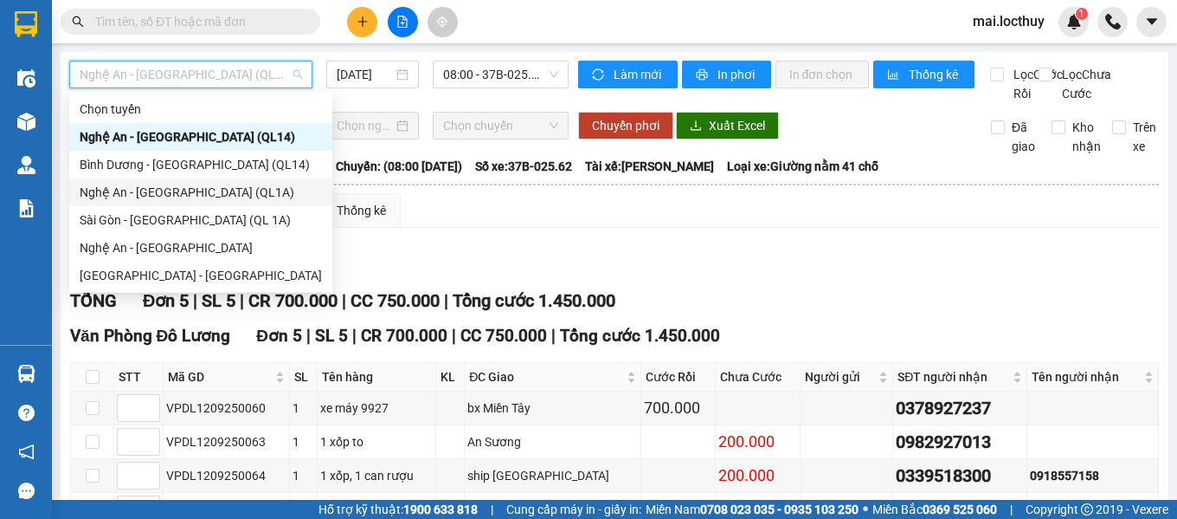
click at [180, 195] on div "Nghệ An - [GEOGRAPHIC_DATA] (QL1A)" at bounding box center [201, 192] width 242 height 19
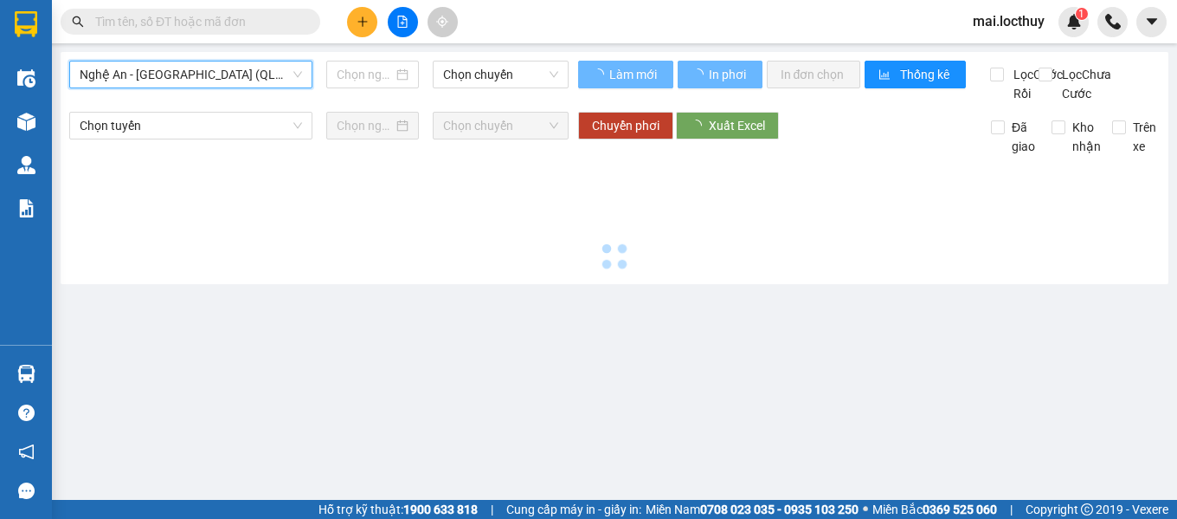
type input "[DATE]"
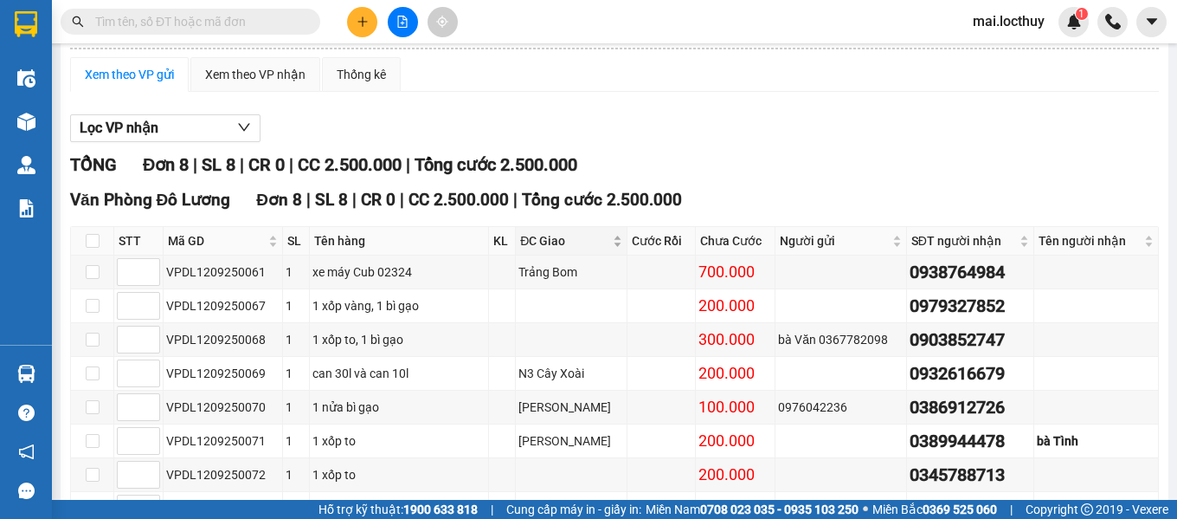
scroll to position [260, 0]
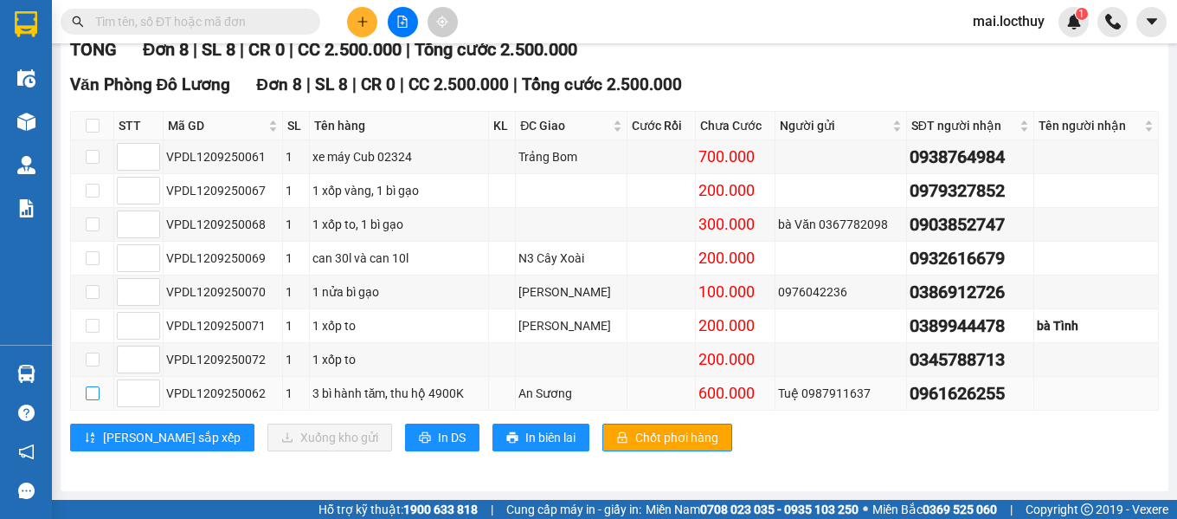
click at [92, 400] on input "checkbox" at bounding box center [93, 393] width 14 height 14
checkbox input "true"
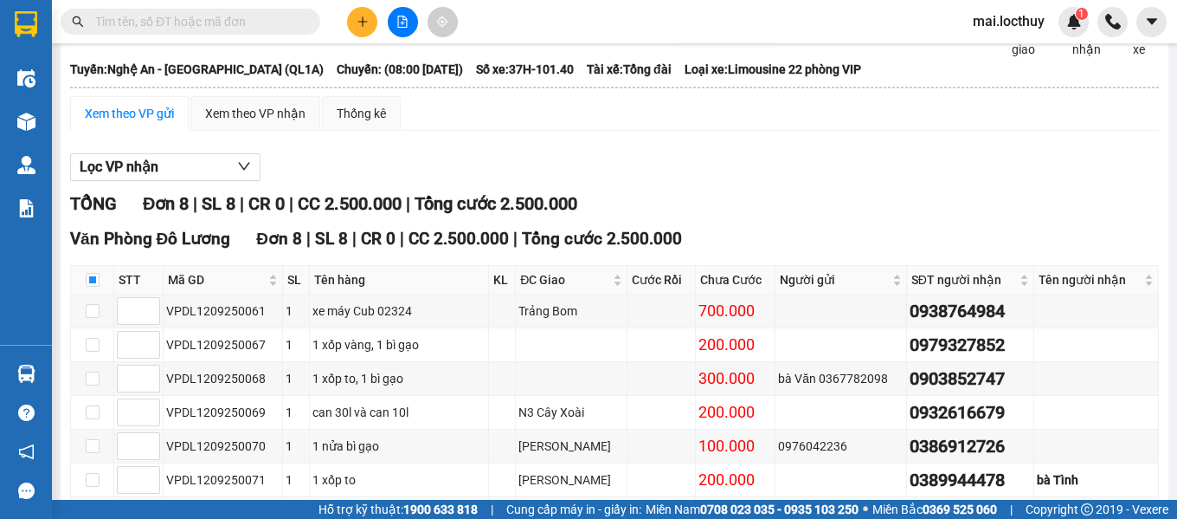
scroll to position [270, 0]
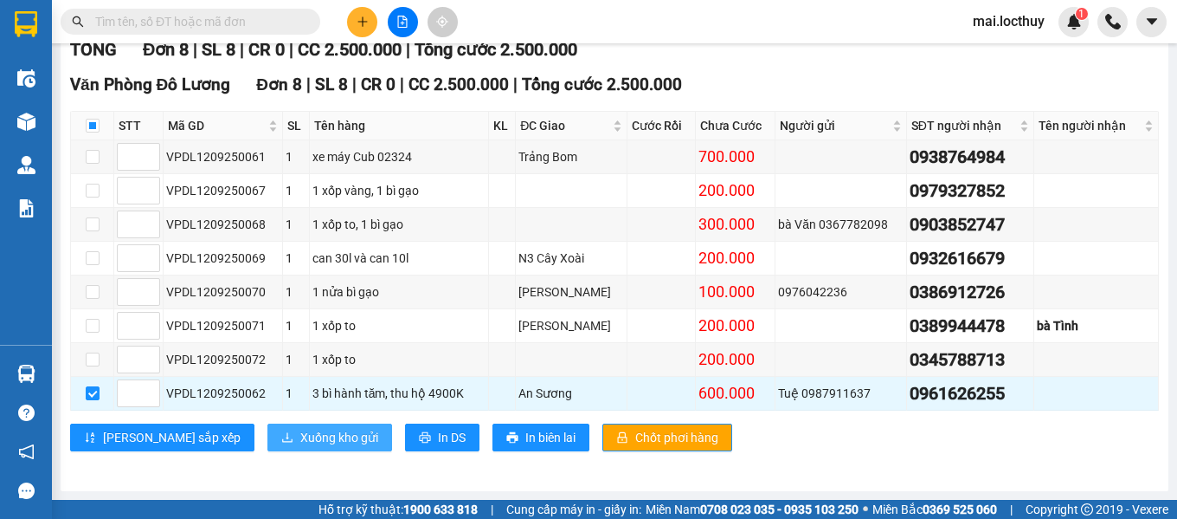
click at [300, 434] on span "Xuống kho gửi" at bounding box center [339, 437] width 78 height 19
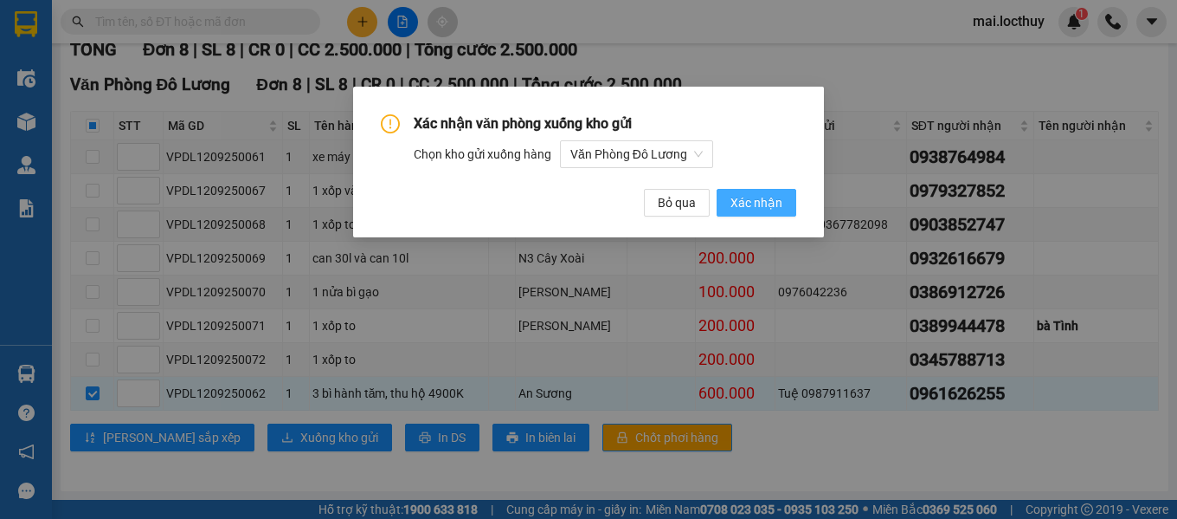
click at [759, 203] on span "Xác nhận" at bounding box center [757, 202] width 52 height 19
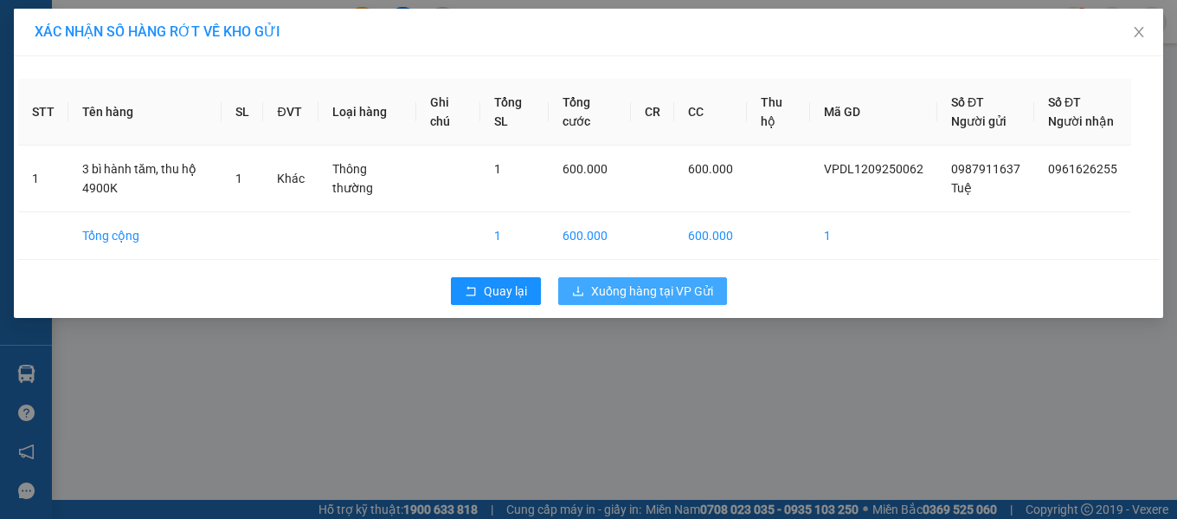
click at [610, 300] on span "Xuống hàng tại VP Gửi" at bounding box center [652, 290] width 122 height 19
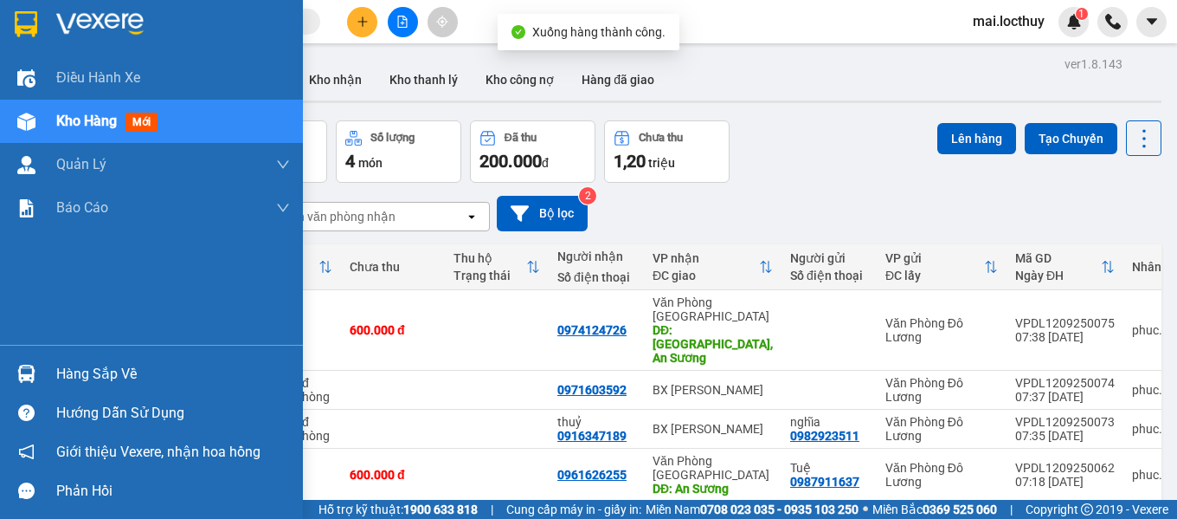
click at [41, 121] on div at bounding box center [26, 121] width 30 height 30
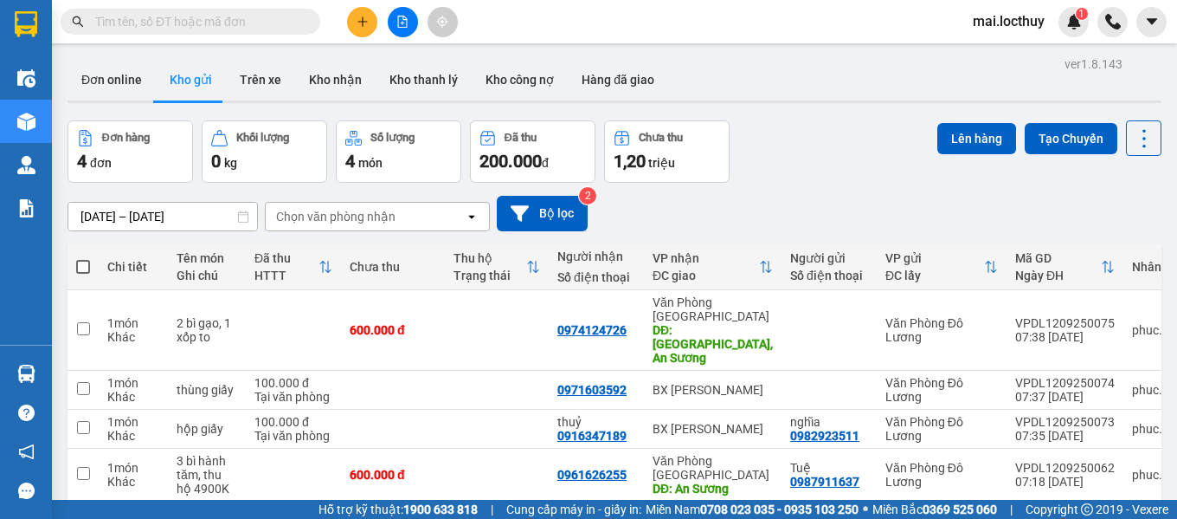
scroll to position [80, 0]
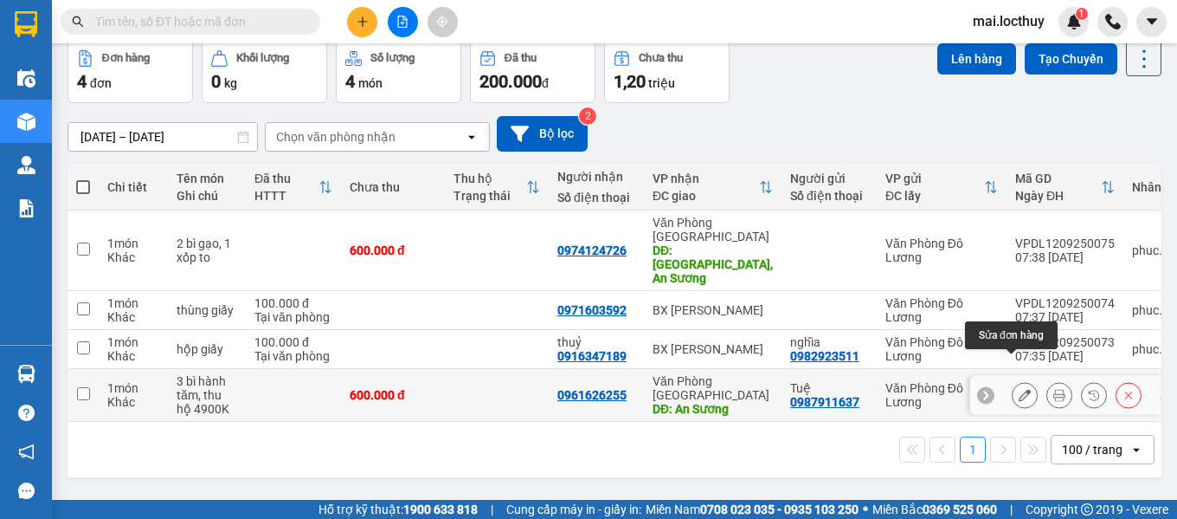
click at [1015, 380] on button at bounding box center [1025, 395] width 24 height 30
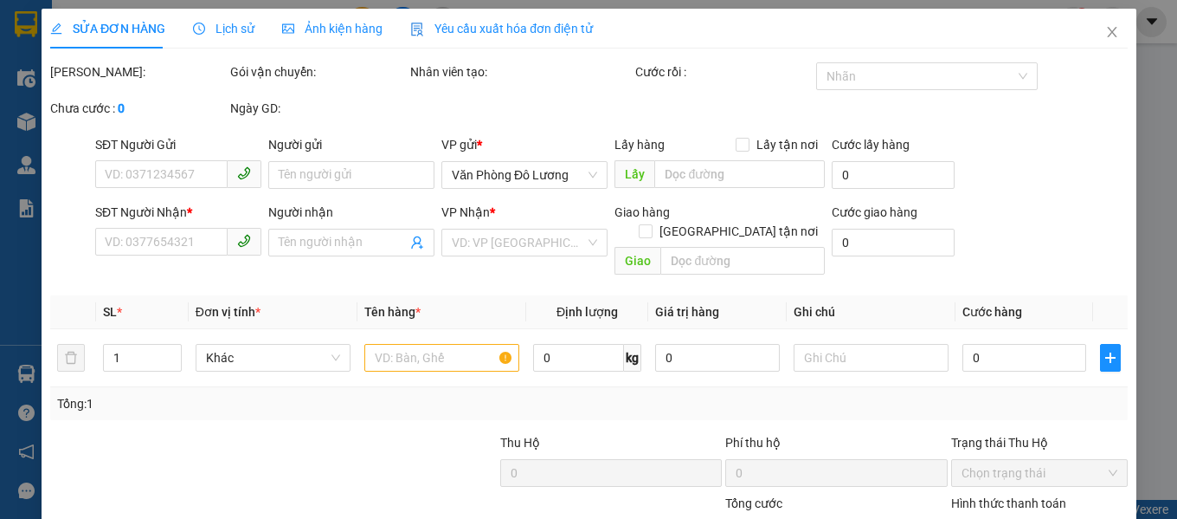
type input "0987911637"
type input "Tuệ"
type input "0961626255"
type input "An Sương"
type input "600.000"
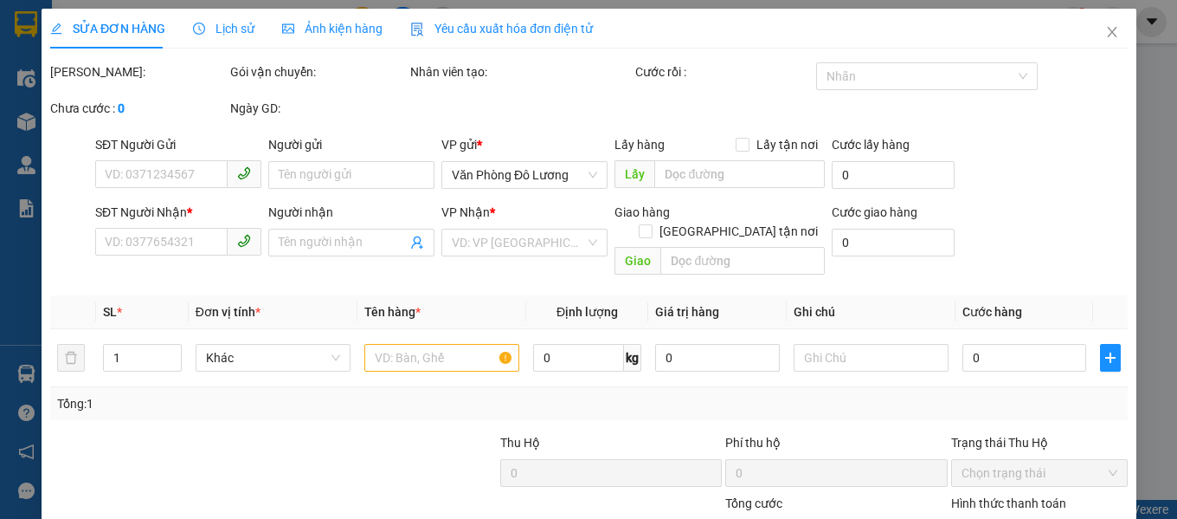
type input "600.000"
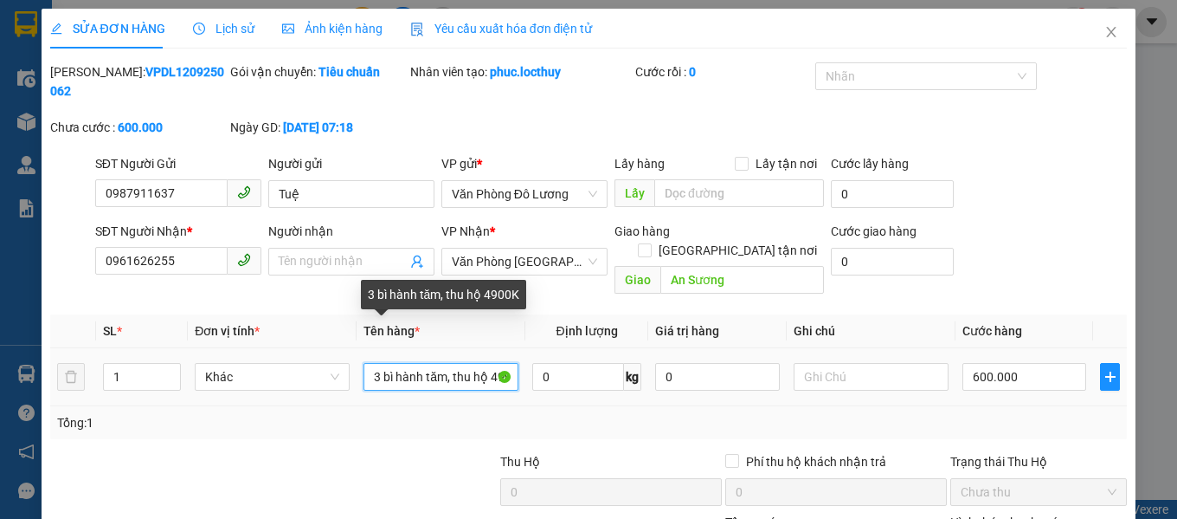
click at [486, 363] on input "3 bì hành tăm, thu hộ 4900K" at bounding box center [441, 377] width 155 height 28
drag, startPoint x: 477, startPoint y: 338, endPoint x: 496, endPoint y: 338, distance: 19.0
click at [496, 363] on input "3 bì hành tăm, thu hộ 4900K" at bounding box center [441, 377] width 155 height 28
click at [488, 363] on input "3 bì hành tăm, thu hộ 4900K" at bounding box center [441, 377] width 155 height 28
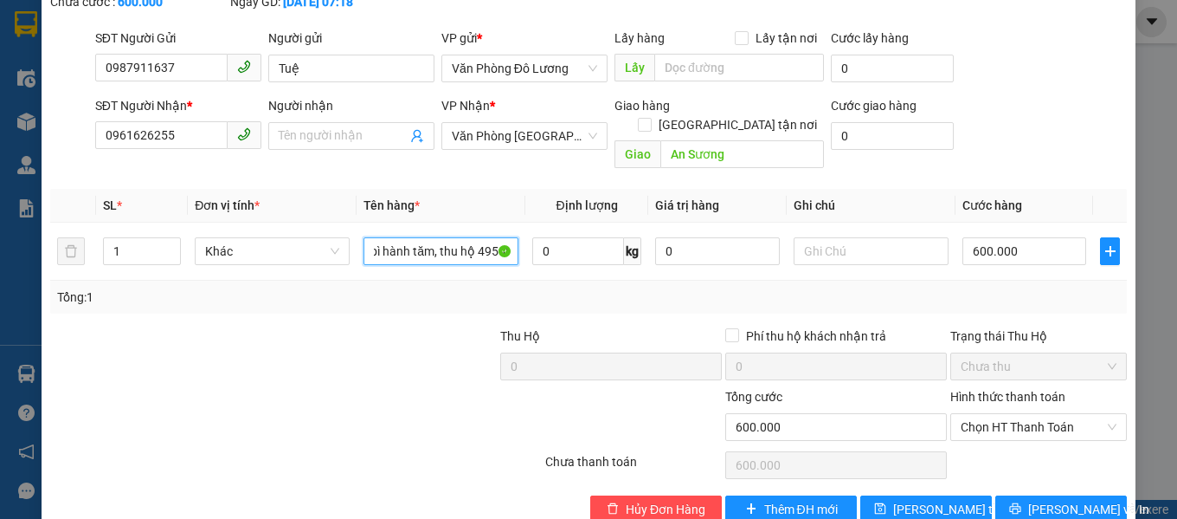
scroll to position [39, 0]
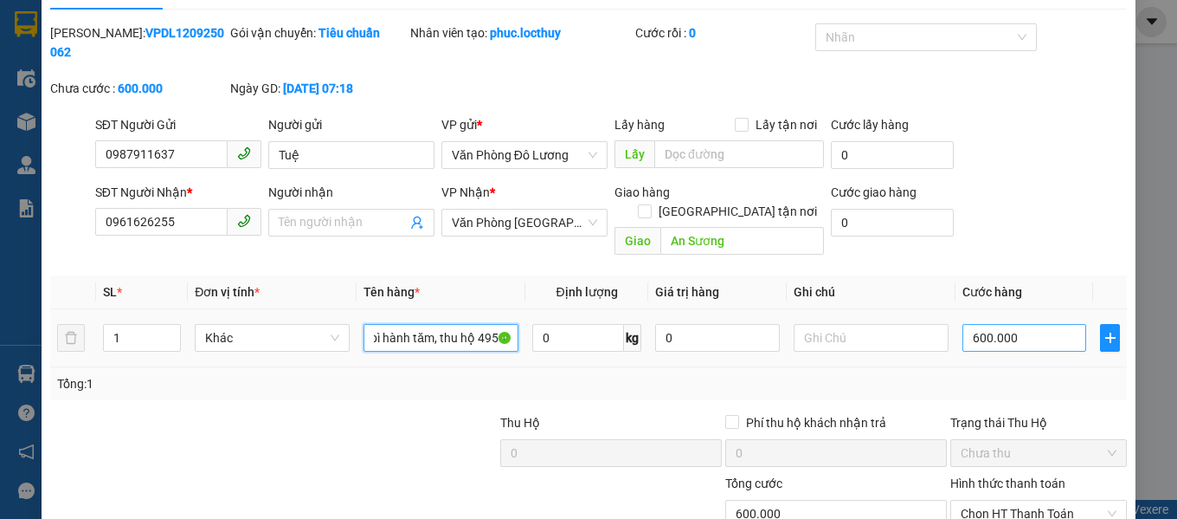
type input "3 bì hành tăm, thu hộ 4950K"
click at [1008, 324] on input "600.000" at bounding box center [1025, 338] width 125 height 28
type input "5"
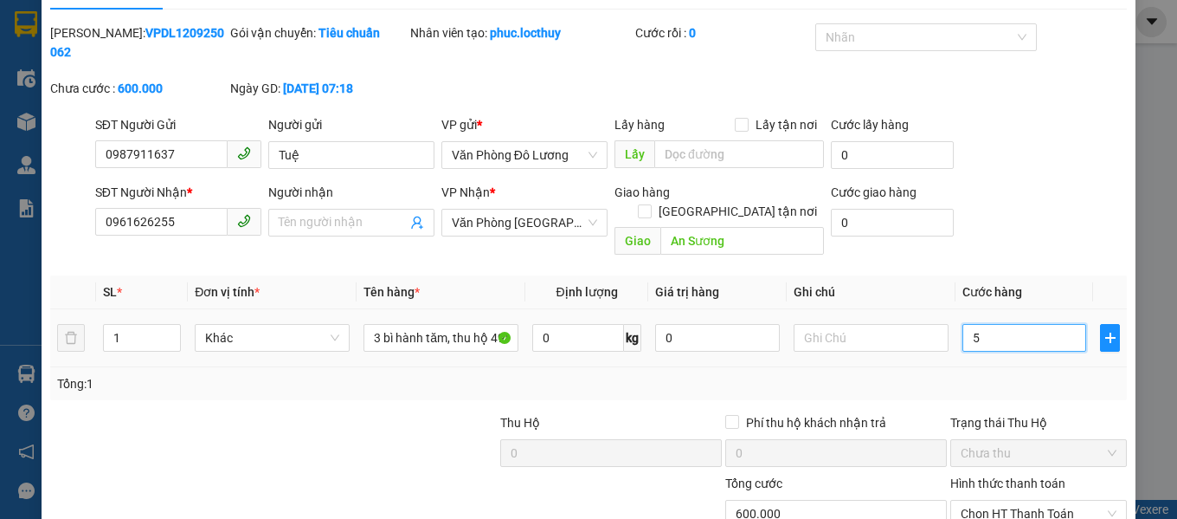
type input "5"
type input "50"
type input "500"
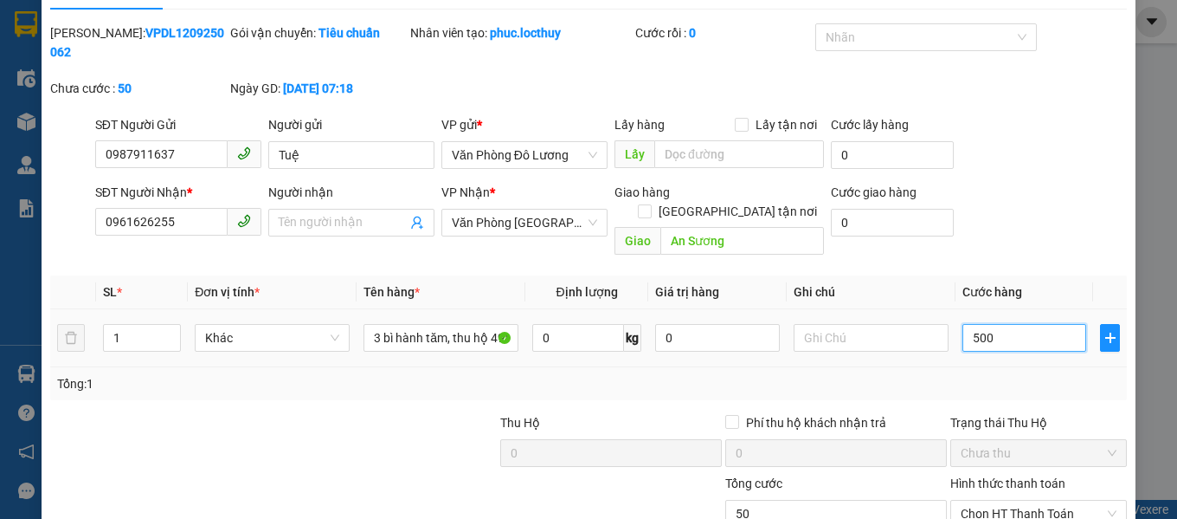
type input "500"
type input "5.000"
type input "50.000"
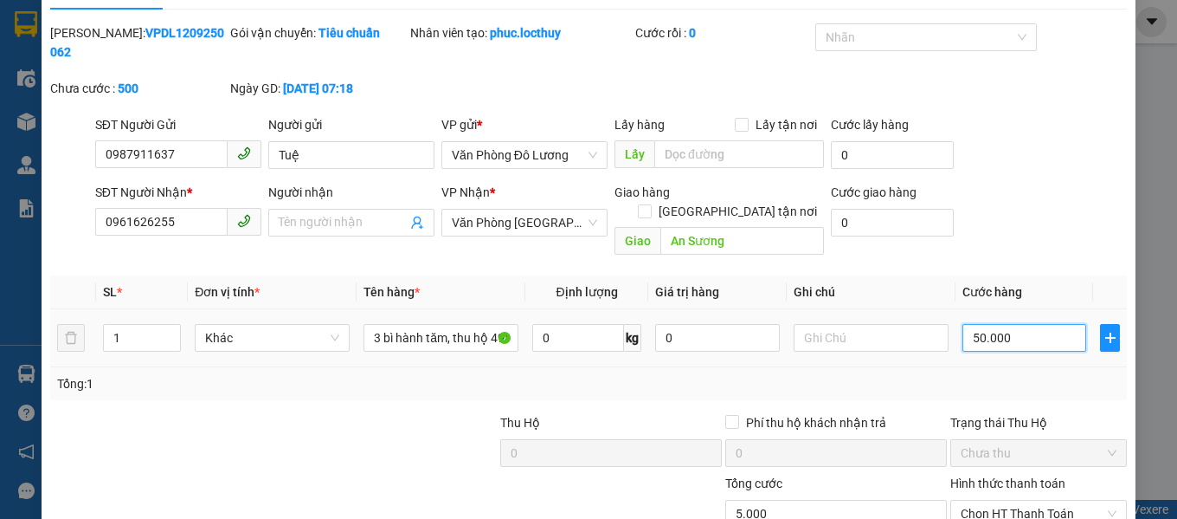
type input "50.000"
type input "500.000"
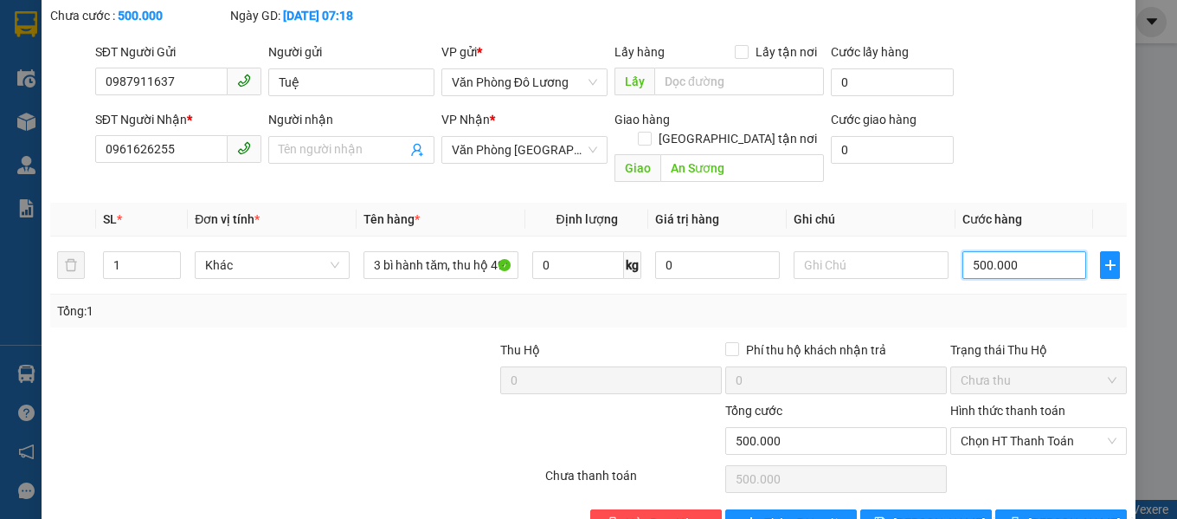
scroll to position [126, 0]
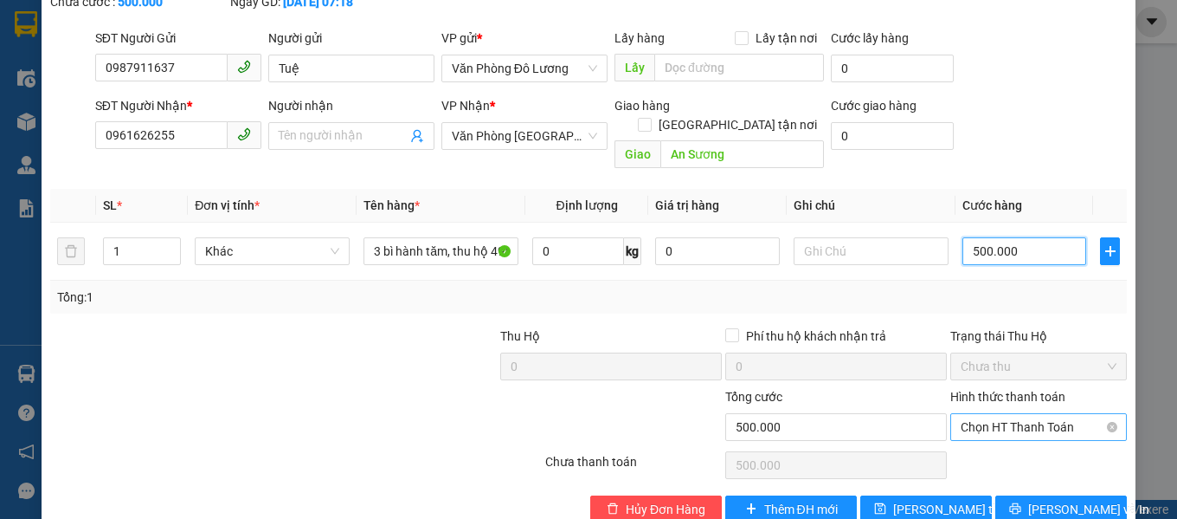
click at [995, 414] on span "Chọn HT Thanh Toán" at bounding box center [1039, 427] width 156 height 26
type input "500.000"
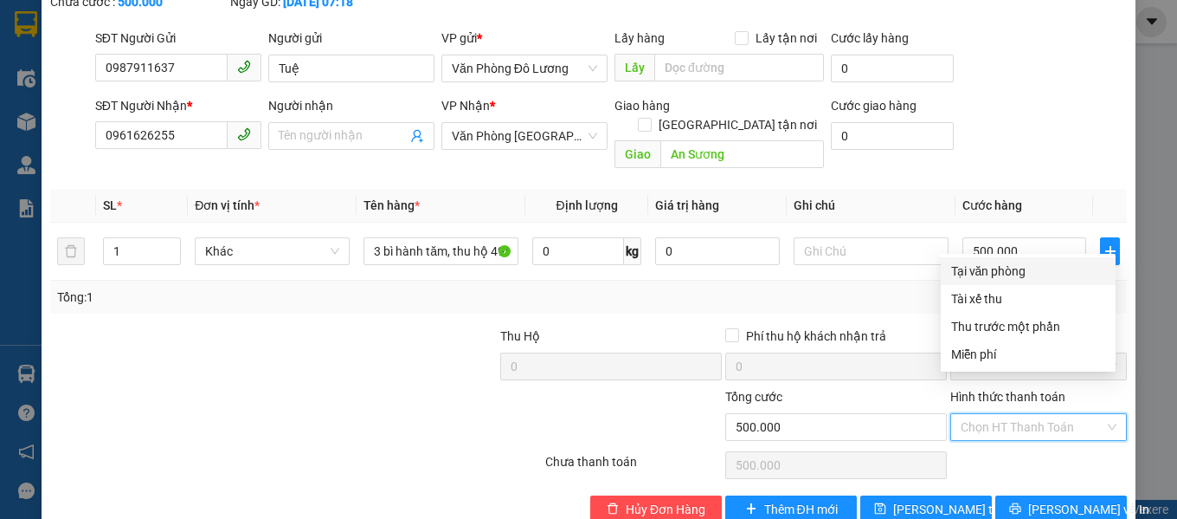
click at [999, 275] on div "Tại văn phòng" at bounding box center [1028, 270] width 154 height 19
type input "0"
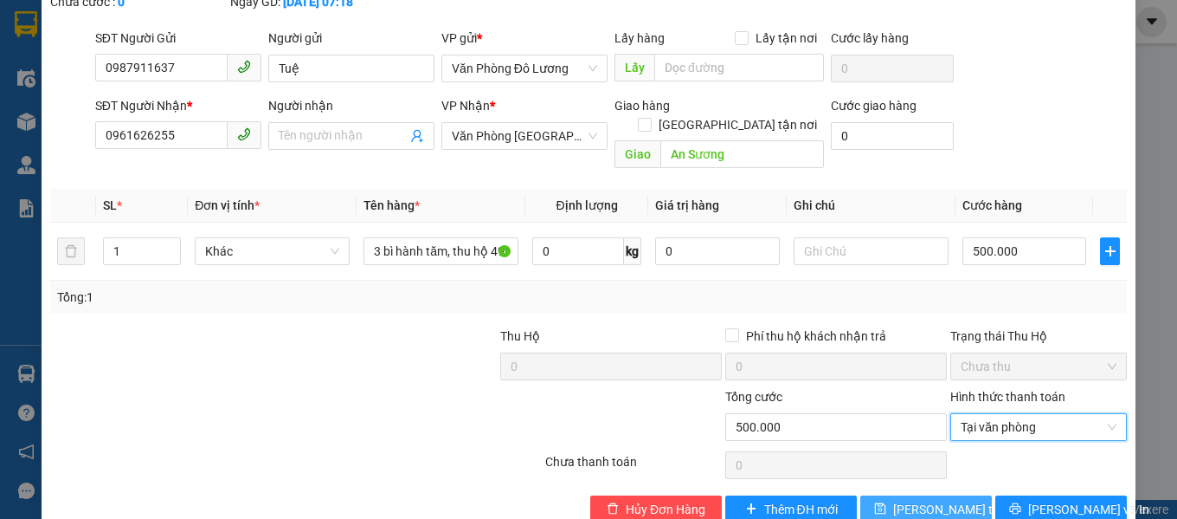
click at [917, 499] on span "[PERSON_NAME] thay đổi" at bounding box center [962, 508] width 139 height 19
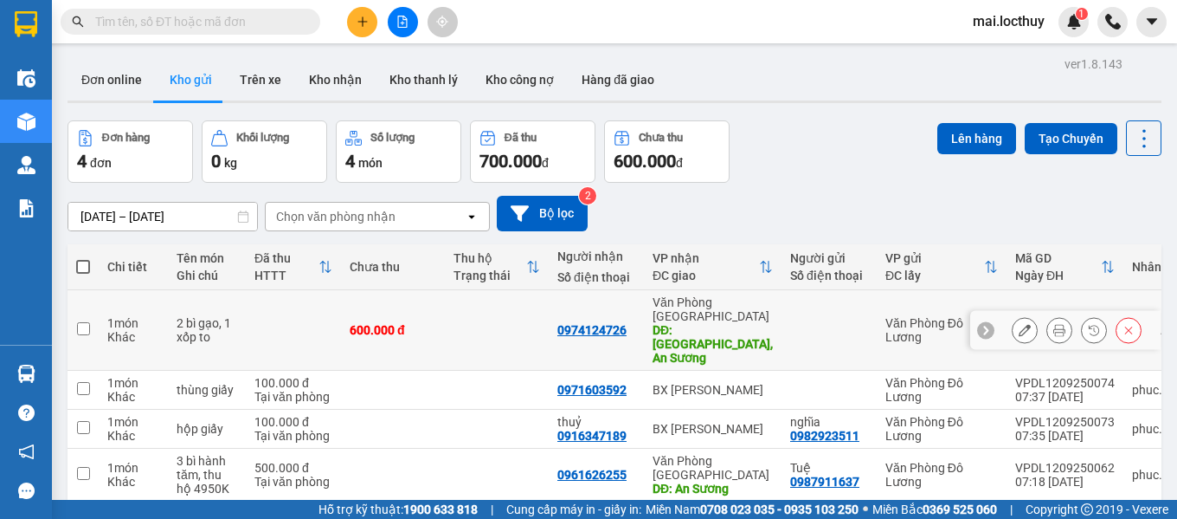
click at [80, 322] on input "checkbox" at bounding box center [83, 328] width 13 height 13
checkbox input "true"
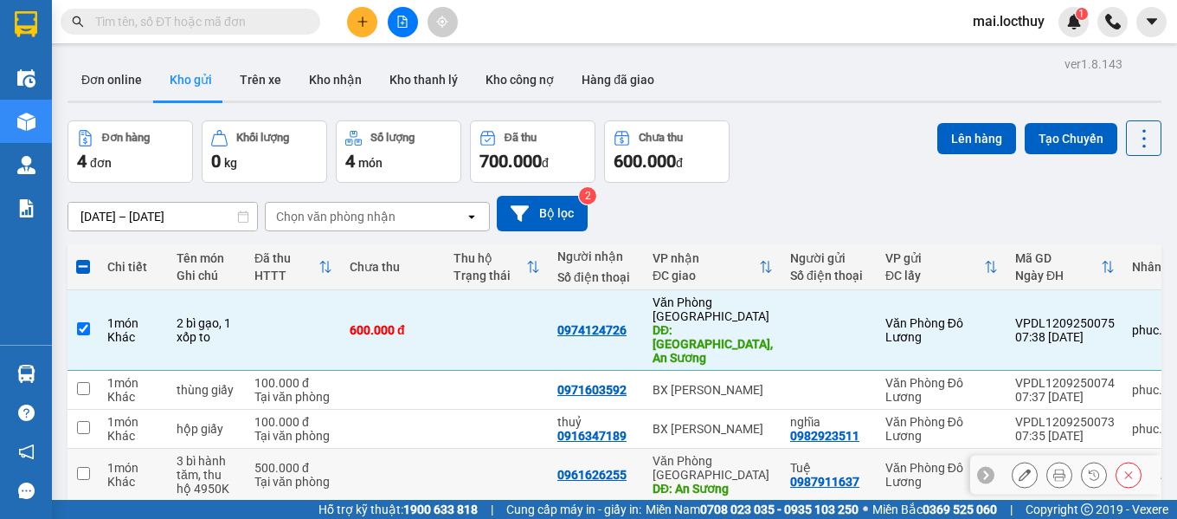
click at [81, 467] on input "checkbox" at bounding box center [83, 473] width 13 height 13
checkbox input "true"
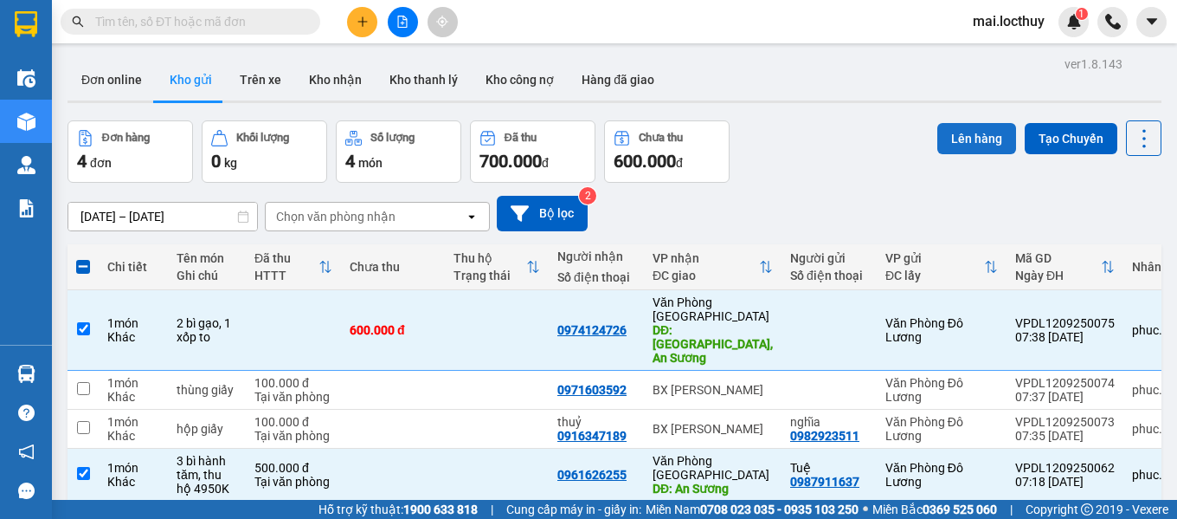
click at [953, 137] on button "Lên hàng" at bounding box center [977, 138] width 79 height 31
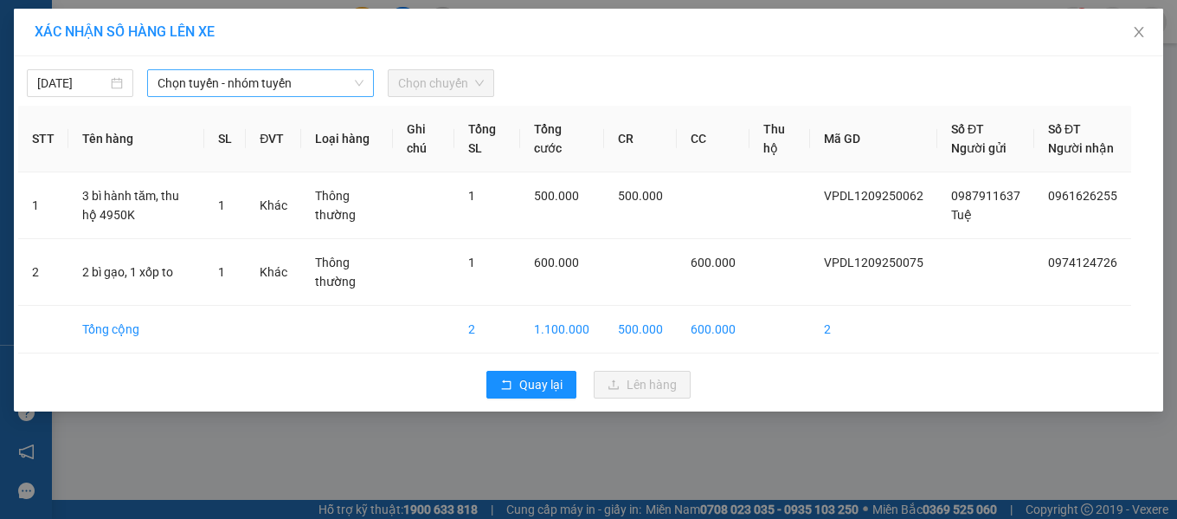
click at [221, 87] on span "Chọn tuyến - nhóm tuyến" at bounding box center [261, 83] width 206 height 26
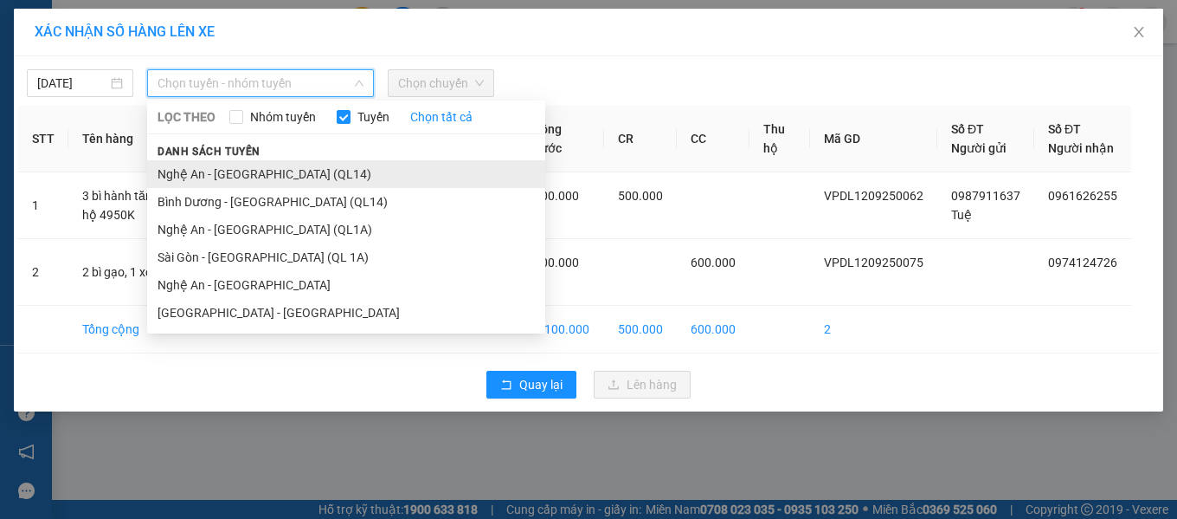
click at [243, 169] on li "Nghệ An - [GEOGRAPHIC_DATA] (QL14)" at bounding box center [346, 174] width 398 height 28
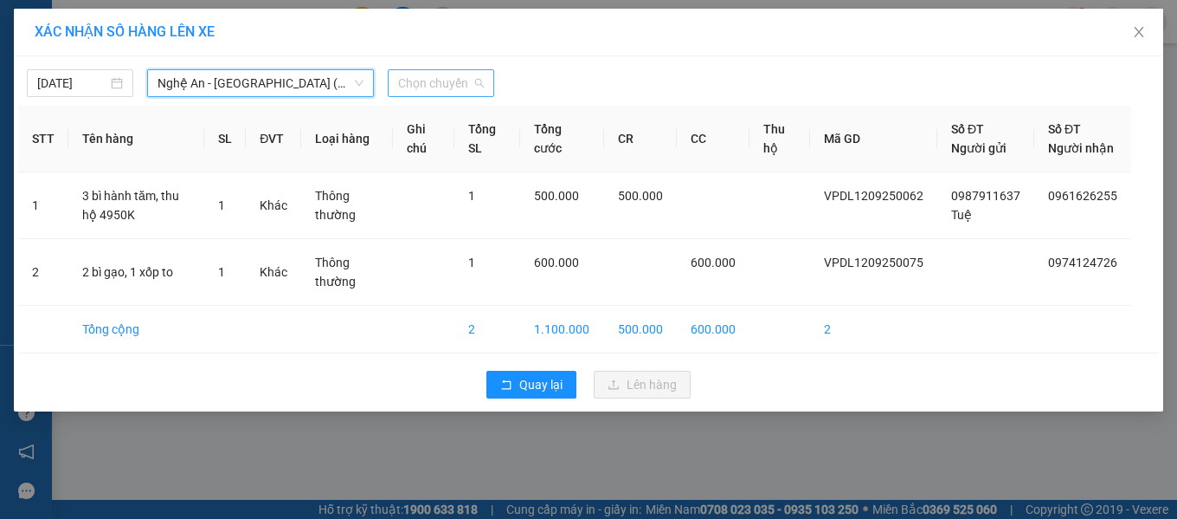
click at [393, 86] on div "Chọn chuyến" at bounding box center [441, 83] width 106 height 28
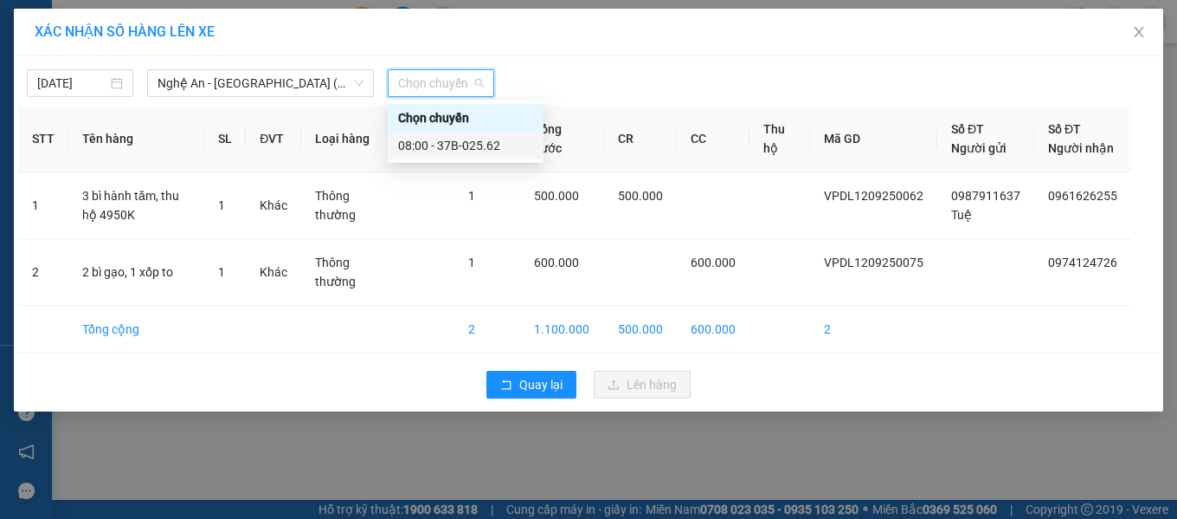
click at [440, 144] on div "08:00 - 37B-025.62" at bounding box center [465, 145] width 135 height 19
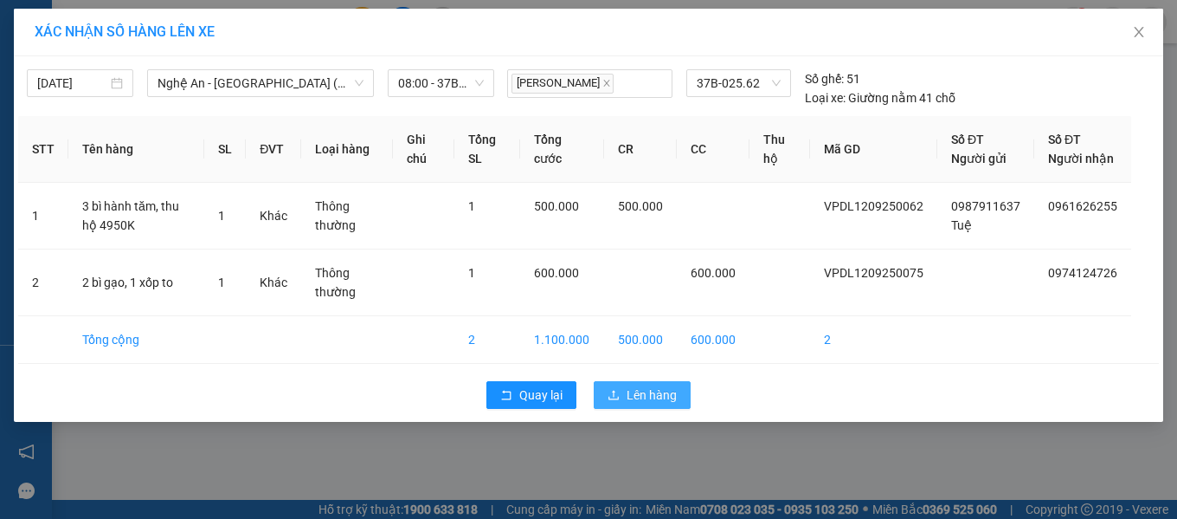
click at [611, 401] on icon "upload" at bounding box center [614, 395] width 12 height 12
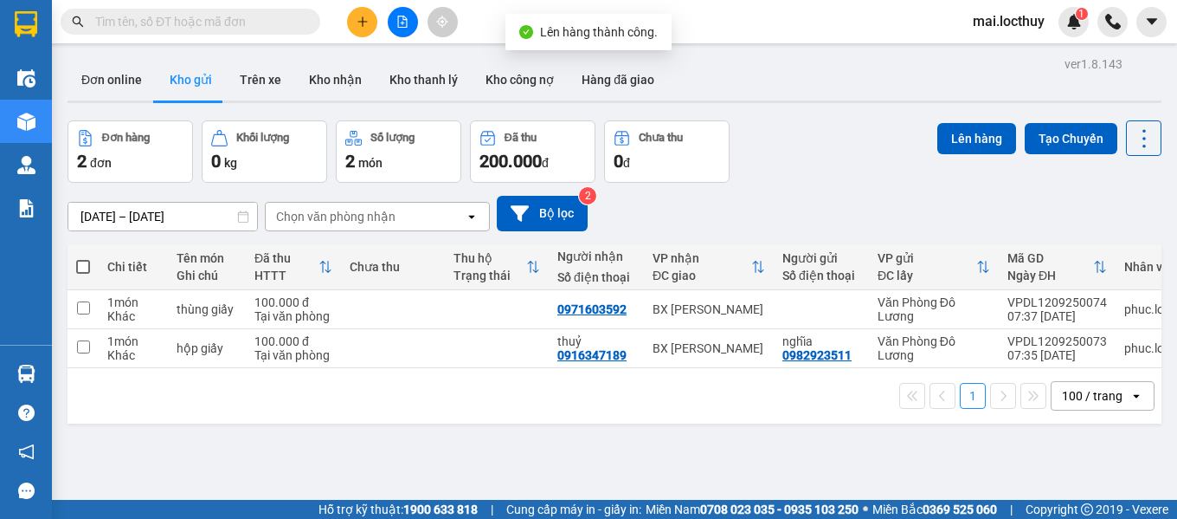
click at [84, 266] on span at bounding box center [83, 267] width 14 height 14
click at [83, 258] on input "checkbox" at bounding box center [83, 258] width 0 height 0
checkbox input "true"
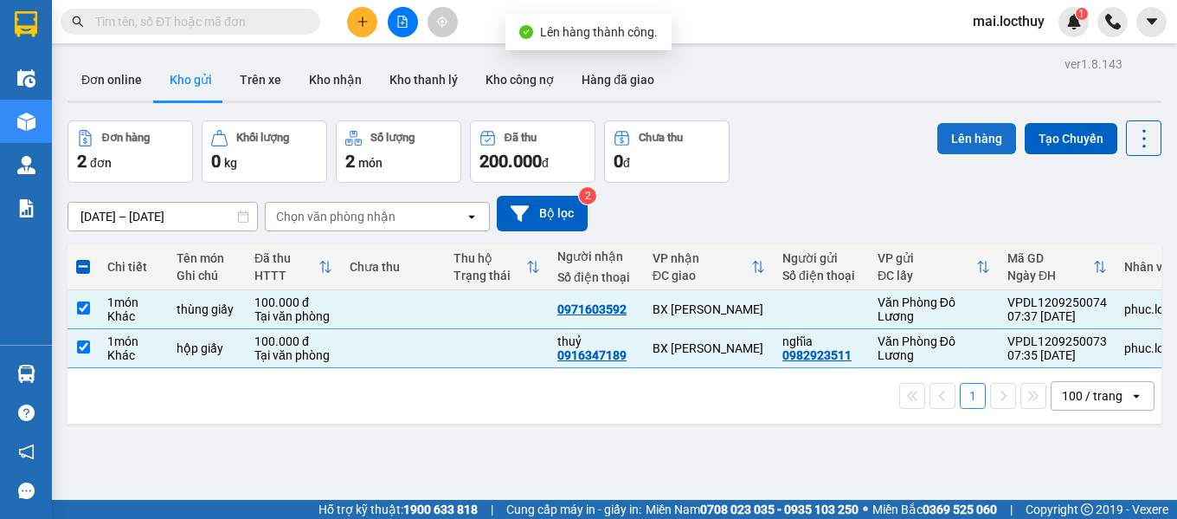
click at [974, 132] on button "Lên hàng" at bounding box center [977, 138] width 79 height 31
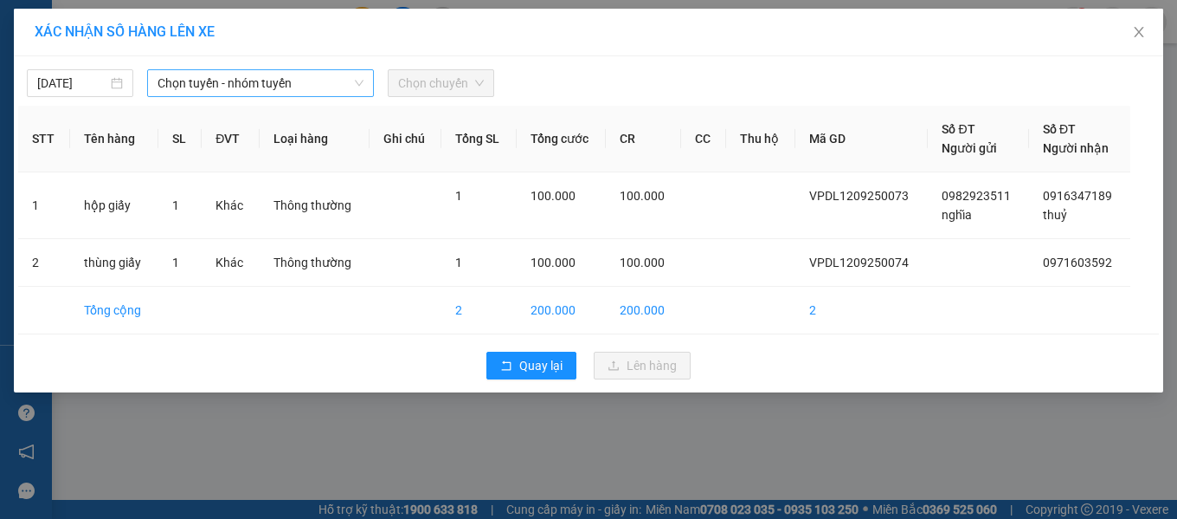
click at [210, 91] on span "Chọn tuyến - nhóm tuyến" at bounding box center [261, 83] width 206 height 26
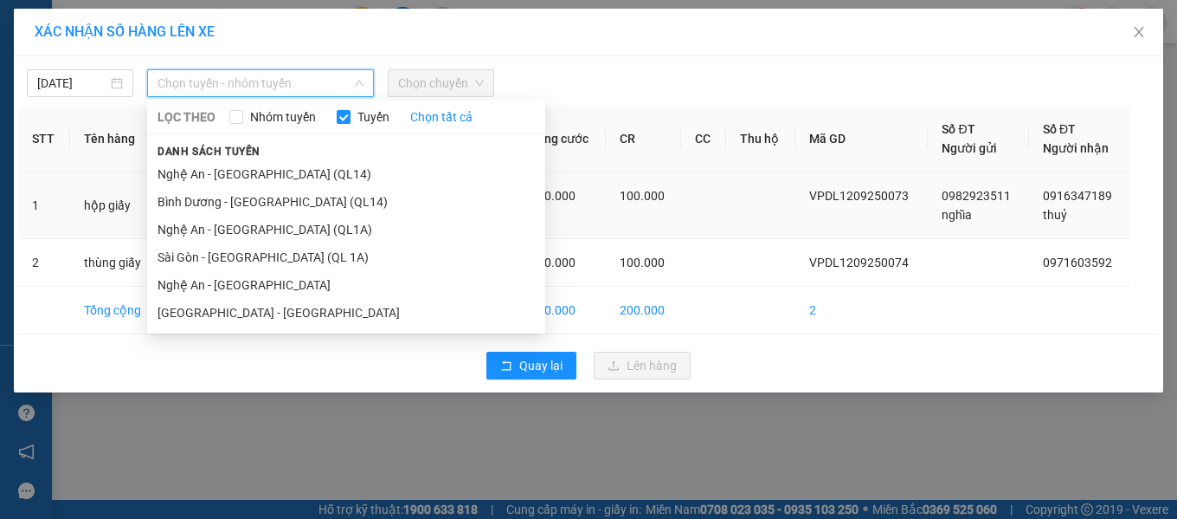
click at [249, 234] on li "Nghệ An - [GEOGRAPHIC_DATA] (QL1A)" at bounding box center [346, 230] width 398 height 28
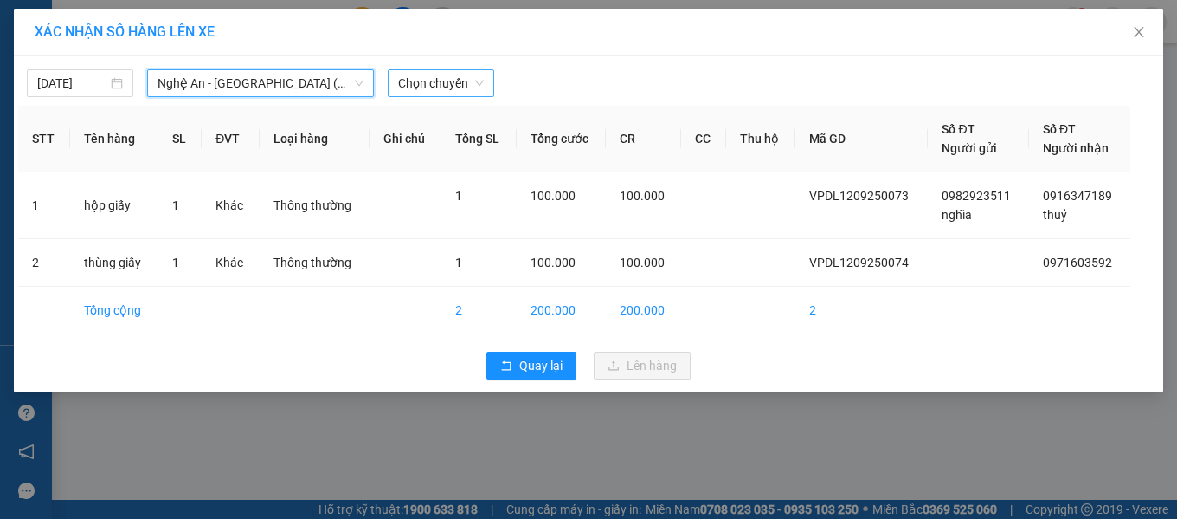
click at [428, 75] on span "Chọn chuyến" at bounding box center [441, 83] width 86 height 26
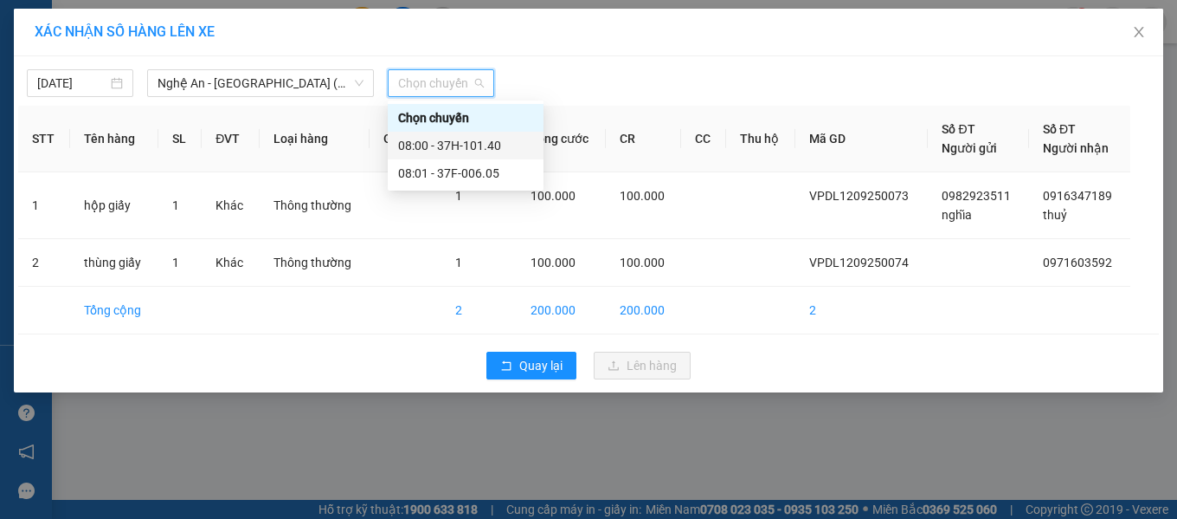
click at [446, 143] on div "08:00 - 37H-101.40" at bounding box center [465, 145] width 135 height 19
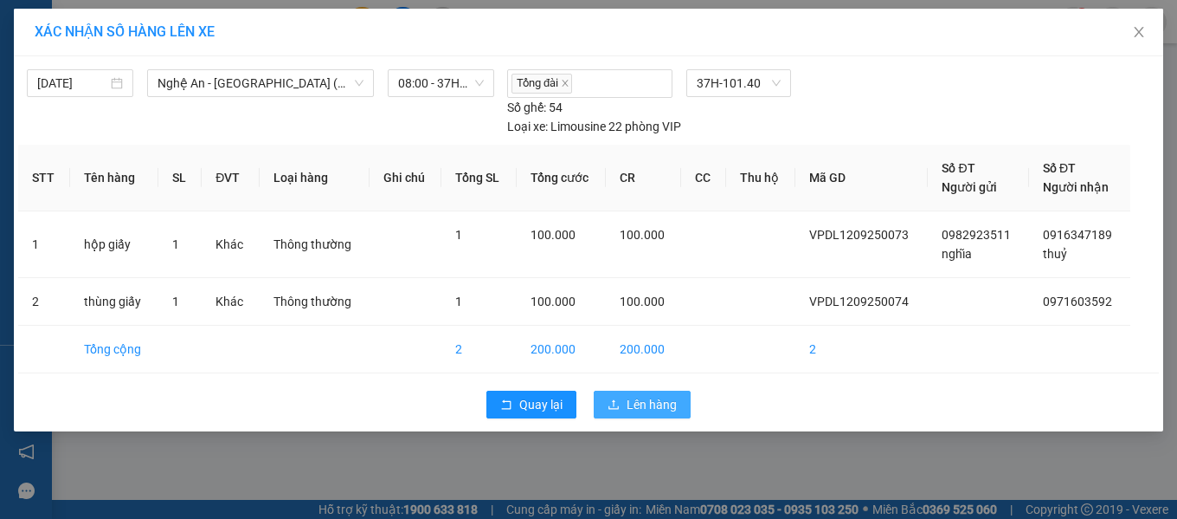
click at [651, 396] on span "Lên hàng" at bounding box center [652, 404] width 50 height 19
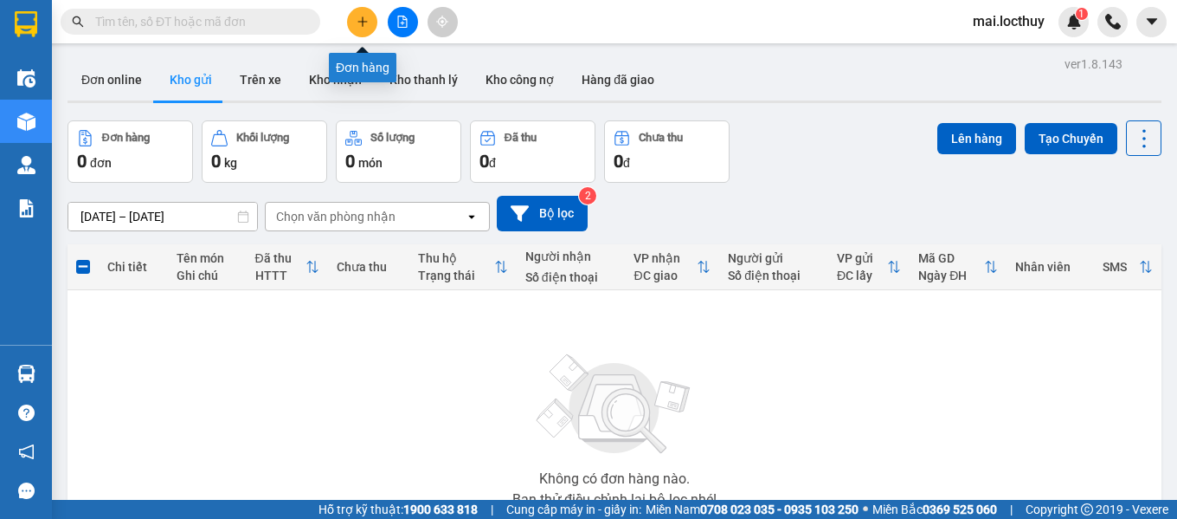
click at [357, 24] on icon "plus" at bounding box center [363, 22] width 12 height 12
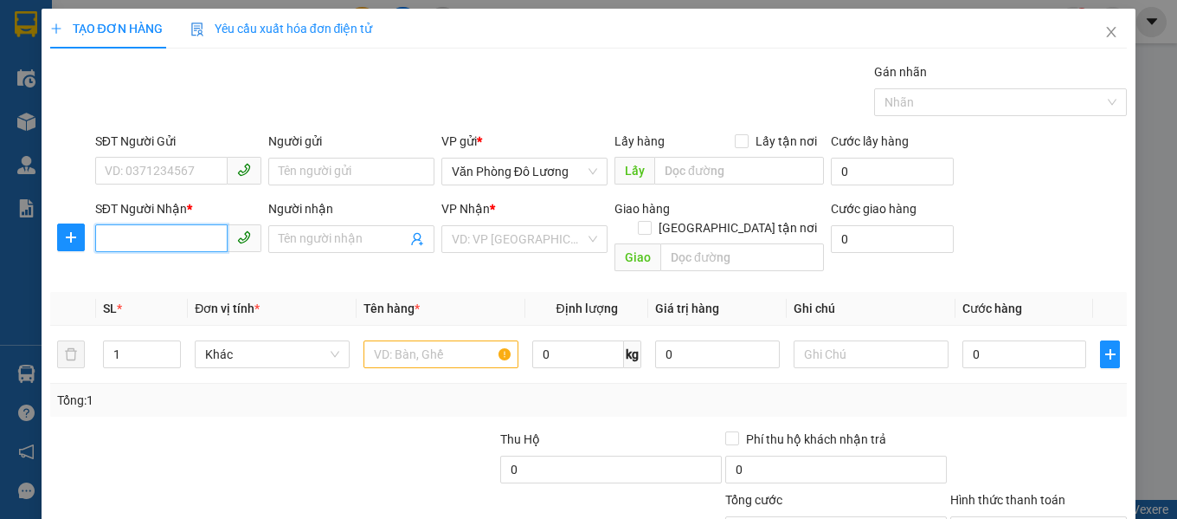
click at [158, 236] on input "SĐT Người Nhận *" at bounding box center [161, 238] width 132 height 28
type input "0988697075"
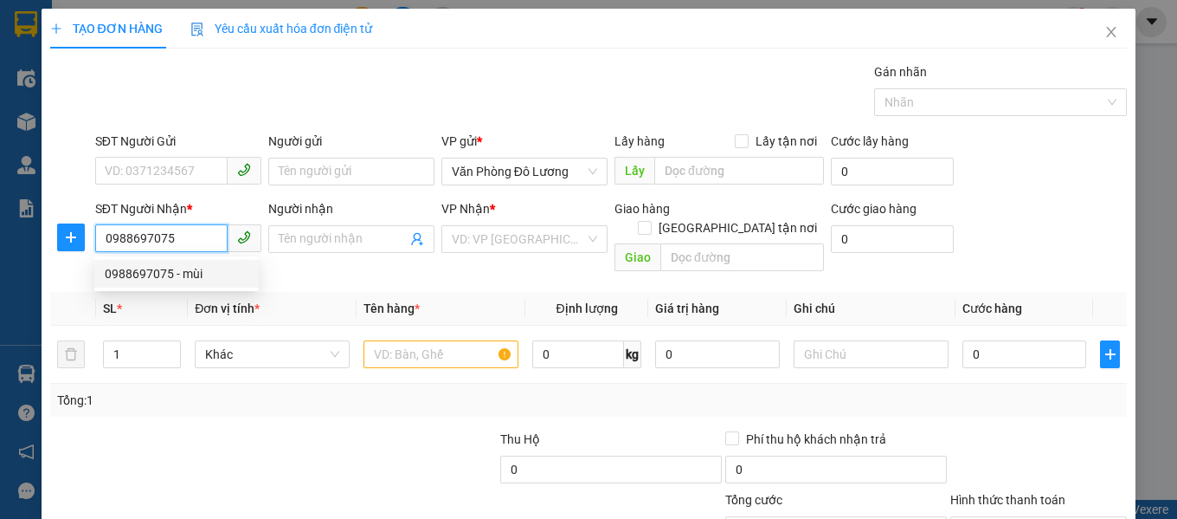
click at [192, 272] on div "0988697075 - mùi" at bounding box center [177, 273] width 144 height 19
type input "mùi"
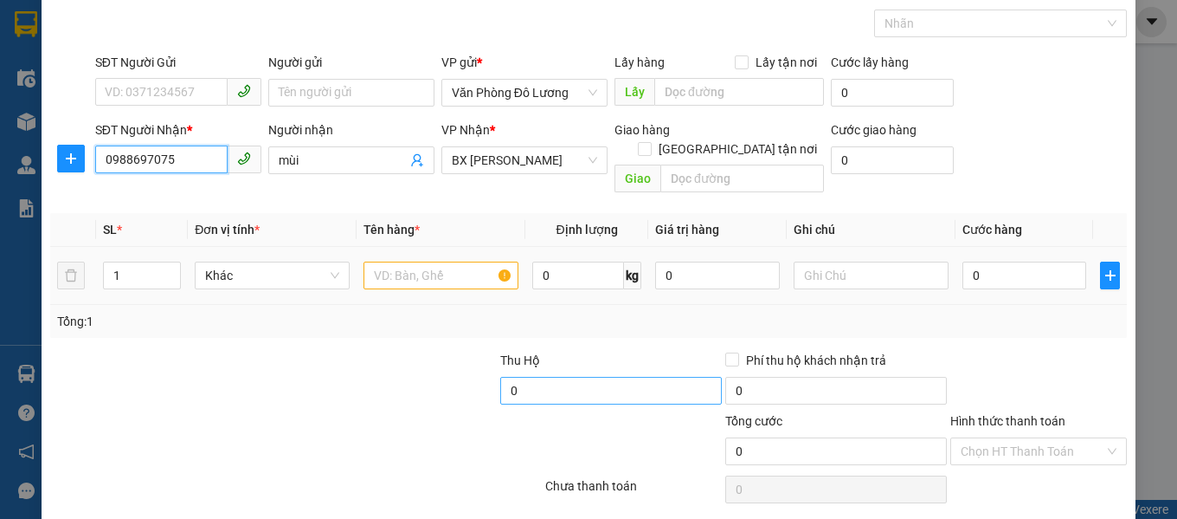
scroll to position [122, 0]
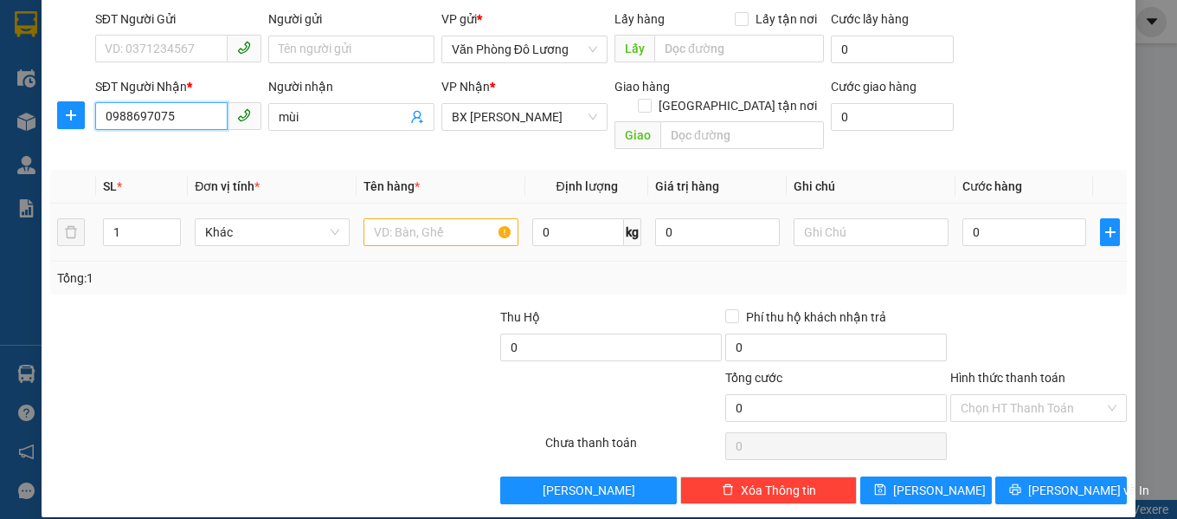
type input "0988697075"
click at [454, 218] on input "text" at bounding box center [441, 232] width 155 height 28
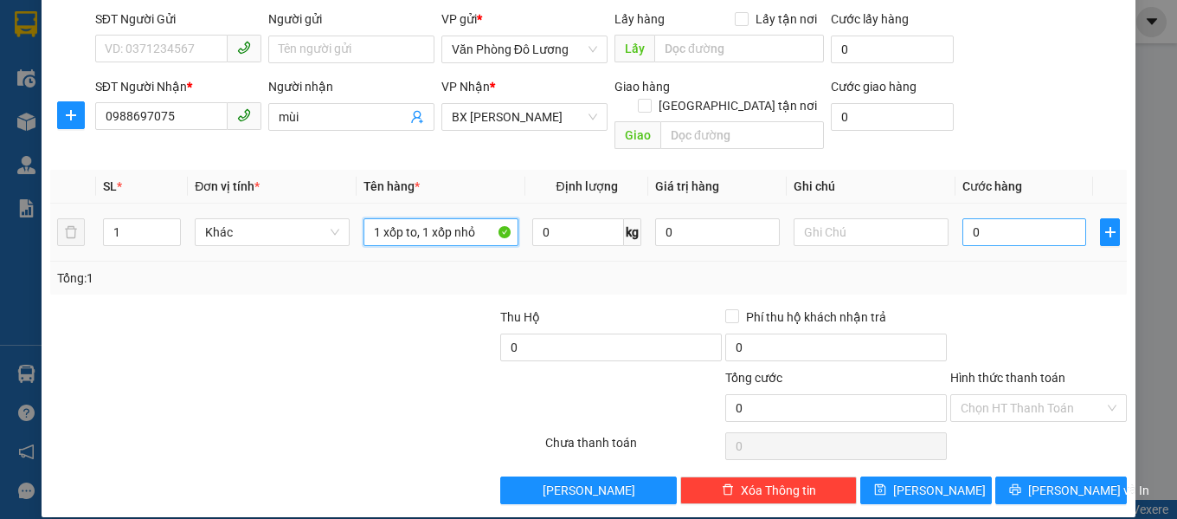
type input "1 xốp to, 1 xốp nhỏ"
click at [1008, 222] on input "0" at bounding box center [1025, 232] width 125 height 28
type input "3"
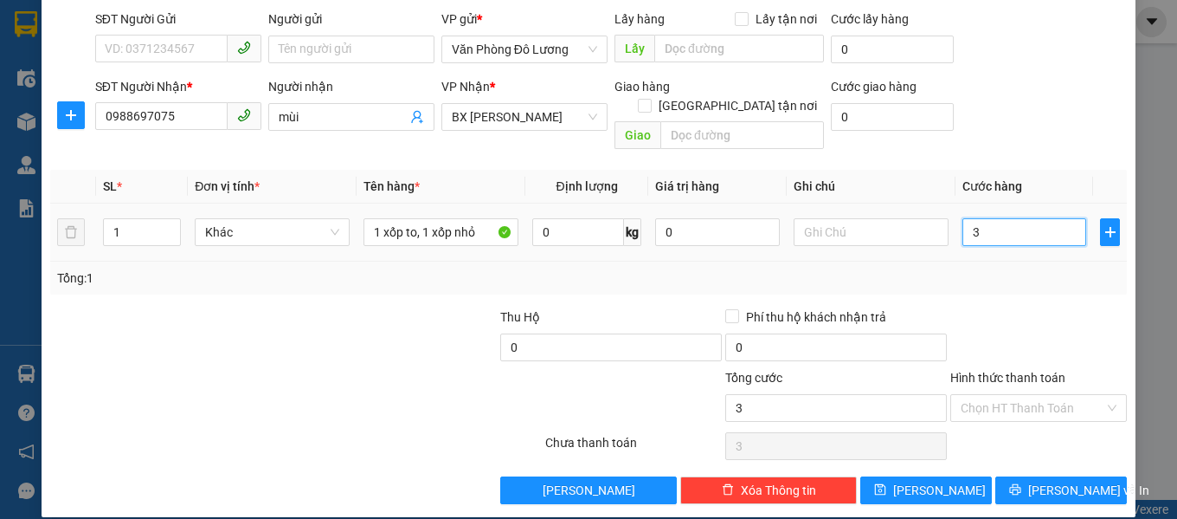
type input "30"
type input "300"
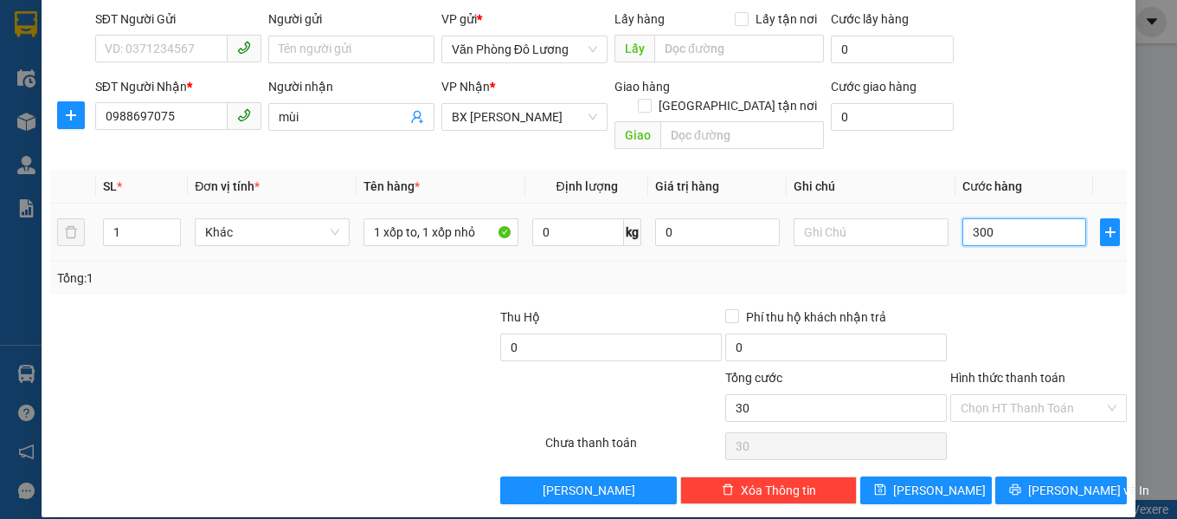
type input "300"
type input "3.000"
type input "30.000"
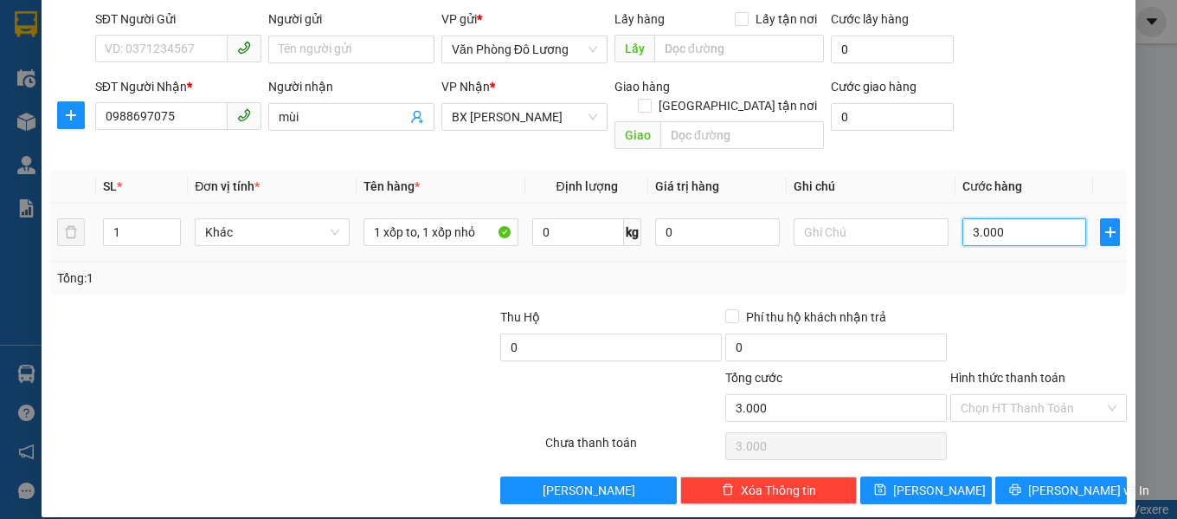
type input "30.000"
type input "300.000"
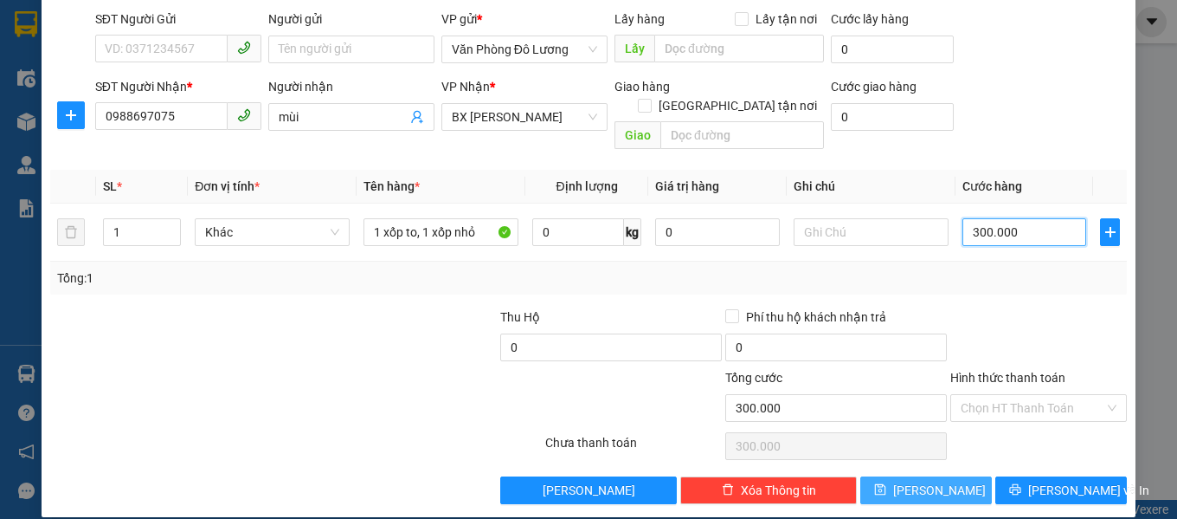
type input "300.000"
click at [931, 480] on button "[PERSON_NAME]" at bounding box center [926, 490] width 132 height 28
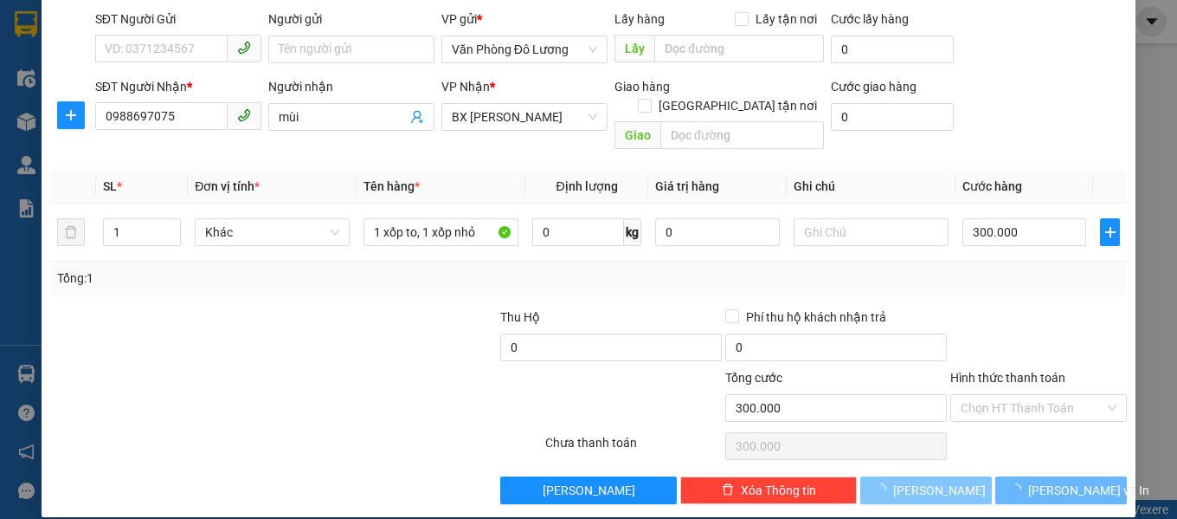
type input "0"
